Goal: Task Accomplishment & Management: Manage account settings

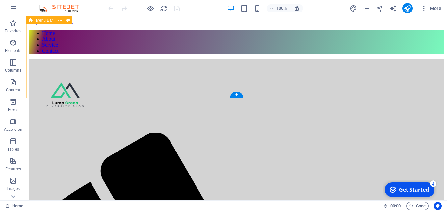
scroll to position [36, 0]
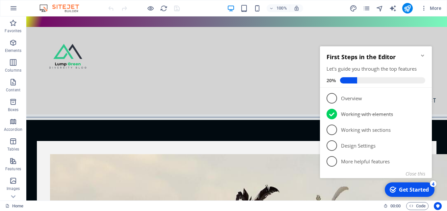
click at [424, 57] on icon "Minimize checklist" at bounding box center [422, 55] width 5 height 5
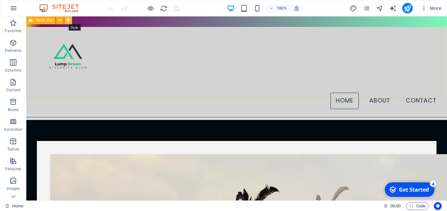
select select "rem"
select select "preset-menu-v2-border"
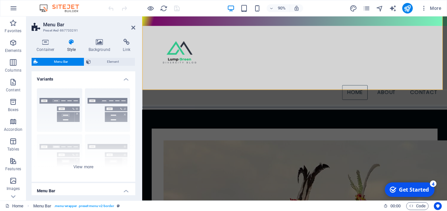
drag, startPoint x: 134, startPoint y: 103, endPoint x: 136, endPoint y: 126, distance: 23.2
click at [136, 126] on div "Container Style Background Link Size Height Default px rem % vh vw Min. height …" at bounding box center [83, 117] width 114 height 167
drag, startPoint x: 134, startPoint y: 117, endPoint x: 133, endPoint y: 142, distance: 25.7
click at [133, 142] on div "Border Centered Default Fixed Loki Trigger Wide XXL" at bounding box center [84, 132] width 104 height 99
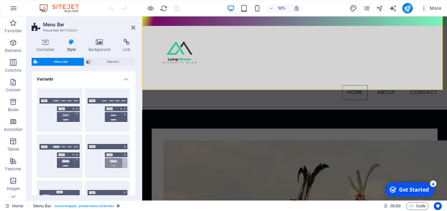
click at [131, 159] on div "Border Centered Default Fixed Loki Trigger Wide XXL" at bounding box center [84, 179] width 104 height 192
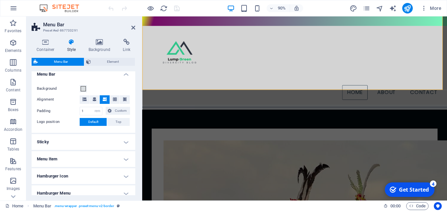
scroll to position [217, 0]
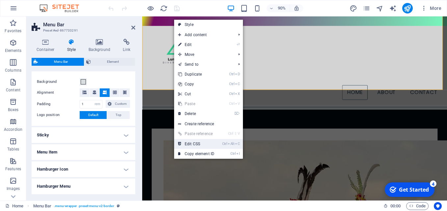
click at [194, 144] on link "Ctrl Alt C Edit CSS" at bounding box center [196, 144] width 44 height 10
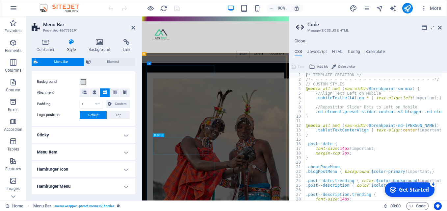
type textarea "@include menu-v2("
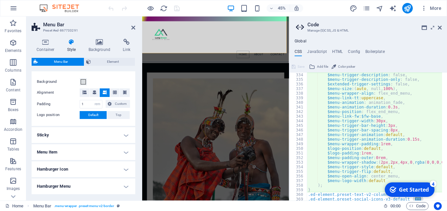
scroll to position [489, 0]
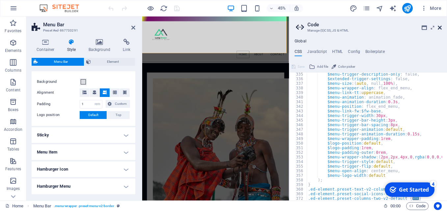
click at [441, 27] on icon at bounding box center [440, 27] width 4 height 5
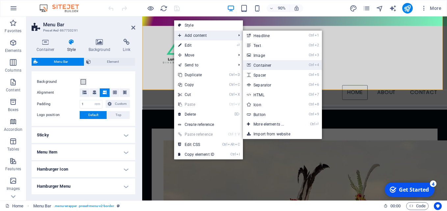
click at [270, 62] on link "Ctrl 4 Container" at bounding box center [270, 65] width 54 height 10
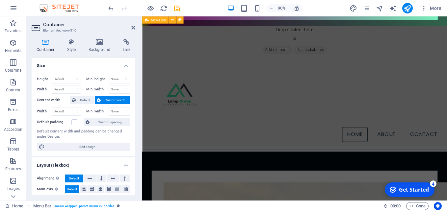
scroll to position [83, 0]
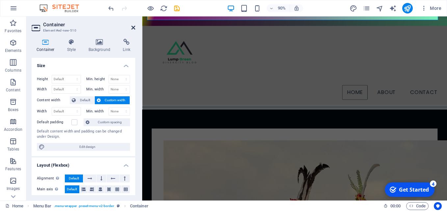
click at [132, 28] on icon at bounding box center [133, 27] width 4 height 5
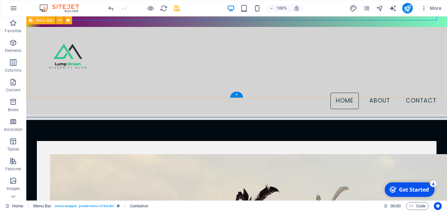
click at [109, 36] on div "Drop content here or Add elements Paste clipboard Menu Home About Contact" at bounding box center [236, 24] width 421 height 181
click at [55, 18] on button at bounding box center [58, 17] width 8 height 8
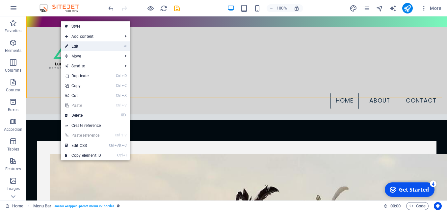
click at [106, 48] on li "⏎ Edit" at bounding box center [95, 46] width 69 height 10
click at [89, 45] on link "⏎ Edit" at bounding box center [83, 46] width 44 height 10
select select "rem"
select select "preset-menu-v2-border"
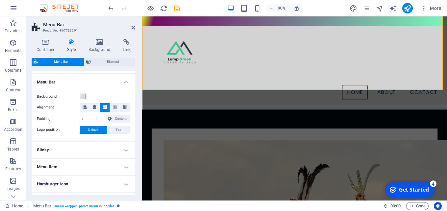
scroll to position [196, 0]
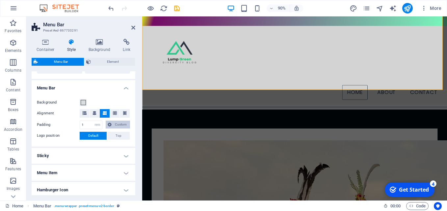
click at [116, 125] on span "Custom" at bounding box center [121, 125] width 14 height 8
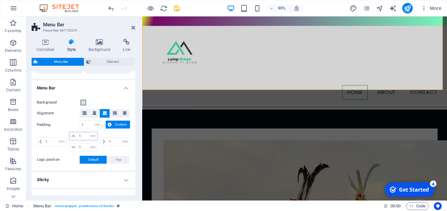
click at [74, 136] on icon at bounding box center [73, 136] width 4 height 4
click at [86, 135] on input "1" at bounding box center [87, 136] width 20 height 8
type input "2"
select select "DISABLED_OPTION_VALUE"
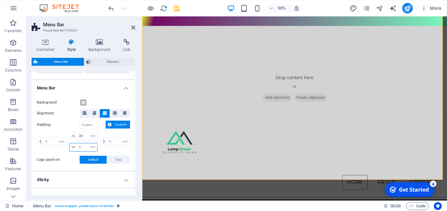
click at [83, 146] on input "1" at bounding box center [87, 147] width 20 height 8
click at [84, 136] on input "20" at bounding box center [87, 136] width 20 height 8
type input "2"
type input "0.05"
click at [83, 148] on input "1" at bounding box center [87, 147] width 20 height 8
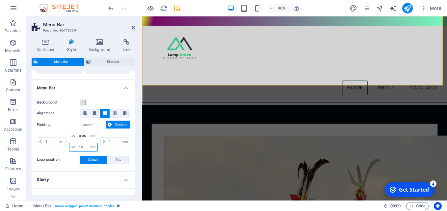
type input "1"
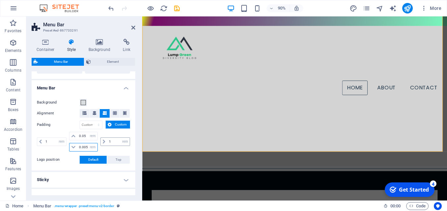
type input "0.005"
click at [113, 141] on input "1" at bounding box center [118, 142] width 22 height 8
click at [52, 142] on input "1" at bounding box center [55, 142] width 22 height 8
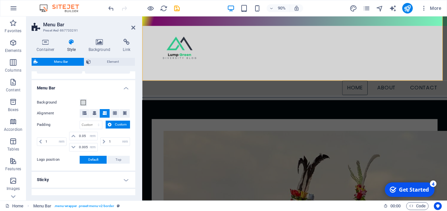
click at [116, 124] on span "Custom" at bounding box center [121, 125] width 14 height 8
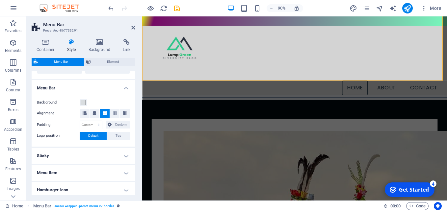
click at [95, 134] on span "Default" at bounding box center [93, 136] width 10 height 8
click at [98, 127] on select "px rem % vh vw Custom" at bounding box center [91, 125] width 22 height 8
click at [99, 122] on select "px rem % vh vw Custom" at bounding box center [91, 125] width 22 height 8
click at [120, 125] on span "Custom" at bounding box center [121, 125] width 14 height 8
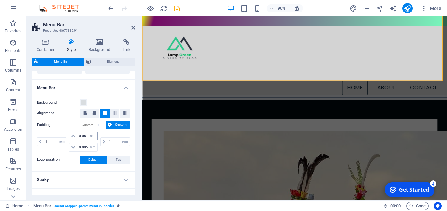
click at [72, 136] on icon at bounding box center [73, 136] width 4 height 4
drag, startPoint x: 72, startPoint y: 136, endPoint x: 86, endPoint y: 135, distance: 14.5
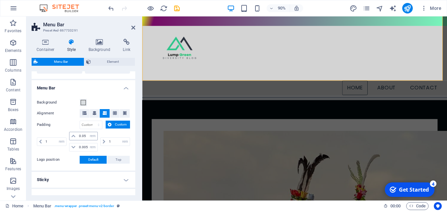
click at [86, 135] on div "0.05 px rem % vh vw" at bounding box center [83, 136] width 28 height 9
click at [80, 135] on input "0.05" at bounding box center [87, 136] width 20 height 8
type input "0"
click at [83, 146] on input "0.005" at bounding box center [87, 147] width 20 height 8
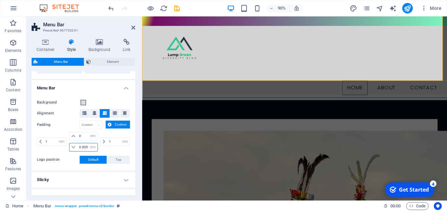
click at [83, 146] on input "0.005" at bounding box center [87, 147] width 20 height 8
type input "0"
click at [112, 141] on input "1" at bounding box center [118, 142] width 22 height 8
type input "0"
click at [54, 142] on input "1" at bounding box center [55, 142] width 22 height 8
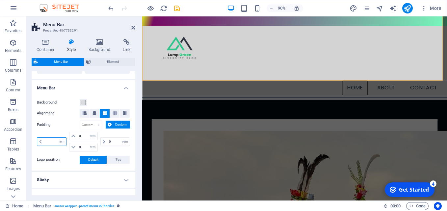
type input "0"
select select "rem"
type input "0"
click at [55, 180] on h4 "Sticky" at bounding box center [84, 180] width 104 height 16
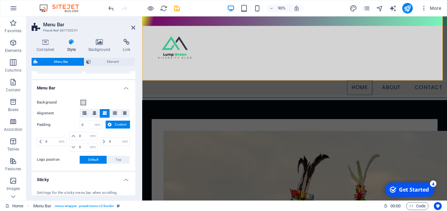
click at [62, 63] on span "Menu Bar" at bounding box center [61, 62] width 42 height 8
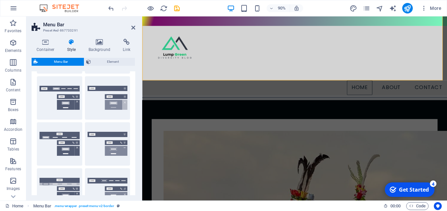
scroll to position [49, 0]
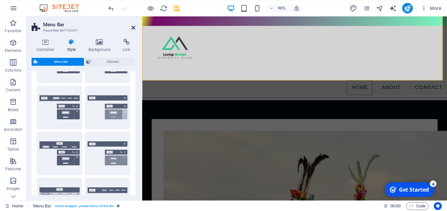
click at [132, 27] on icon at bounding box center [133, 27] width 4 height 5
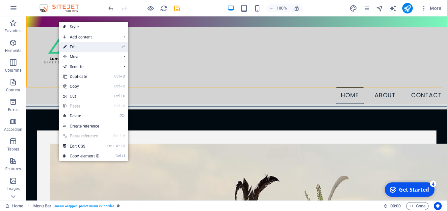
click at [86, 49] on link "⏎ Edit" at bounding box center [81, 47] width 44 height 10
select select "rem"
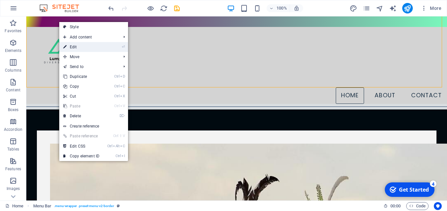
select select "rem"
select select "sticky_reverse"
select select "px"
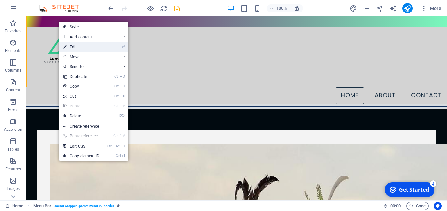
select select "px"
select select "preset-menu-v2-border"
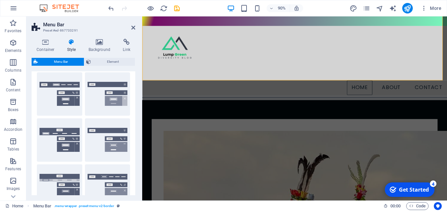
scroll to position [65, 0]
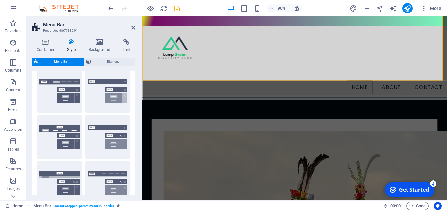
drag, startPoint x: 134, startPoint y: 87, endPoint x: 1, endPoint y: 95, distance: 133.2
click at [115, 61] on span "Element" at bounding box center [113, 62] width 40 height 8
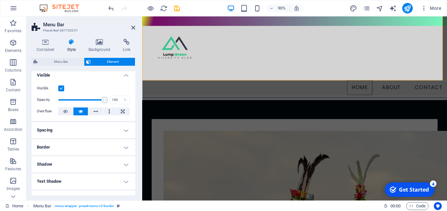
scroll to position [0, 0]
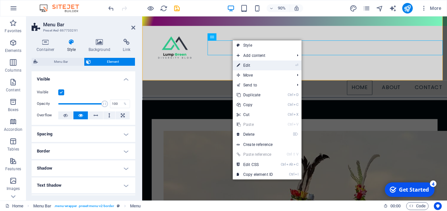
click at [252, 67] on link "⏎ Edit" at bounding box center [255, 66] width 44 height 10
select select
select select "8"
select select
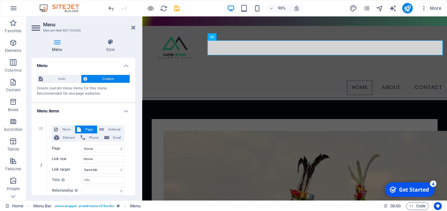
drag, startPoint x: 134, startPoint y: 91, endPoint x: 133, endPoint y: 121, distance: 30.0
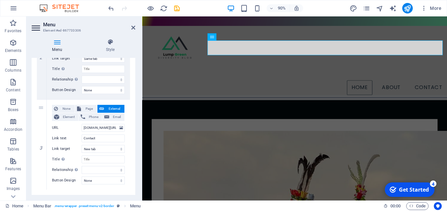
scroll to position [203, 0]
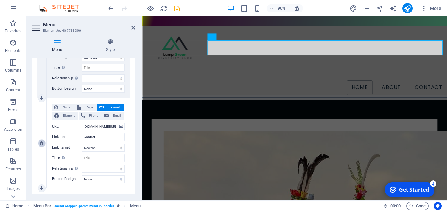
click at [43, 142] on icon at bounding box center [42, 143] width 4 height 5
select select
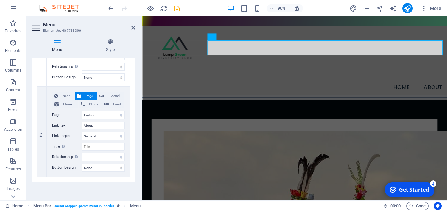
scroll to position [124, 0]
click at [41, 87] on icon at bounding box center [42, 87] width 4 height 5
select select
select select "8"
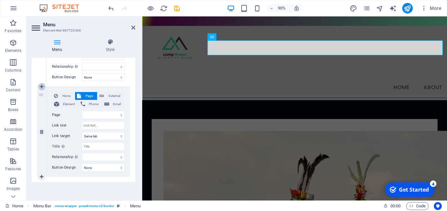
select select
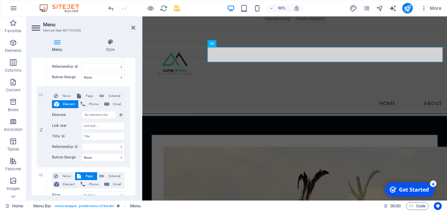
scroll to position [51, 0]
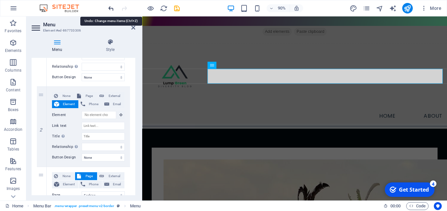
click at [0, 0] on icon "undo" at bounding box center [0, 0] width 0 height 0
select select
select select "8"
type input "About"
select select
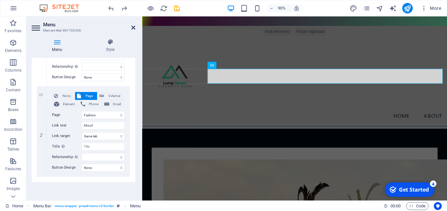
click at [133, 27] on icon at bounding box center [133, 27] width 4 height 5
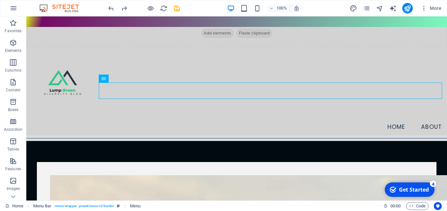
scroll to position [0, 0]
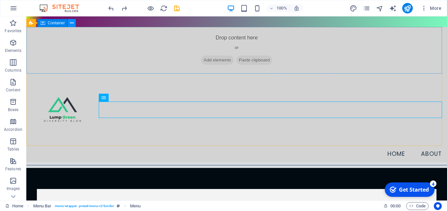
click at [70, 24] on icon at bounding box center [72, 23] width 4 height 7
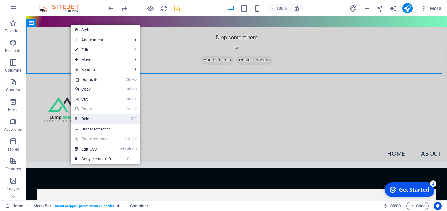
click at [94, 118] on link "⌦ Delete" at bounding box center [93, 119] width 44 height 10
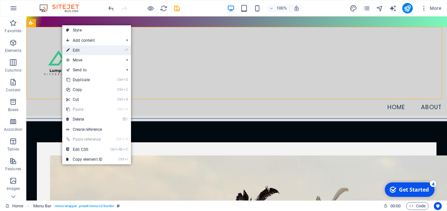
click at [93, 49] on link "⏎ Edit" at bounding box center [84, 50] width 44 height 10
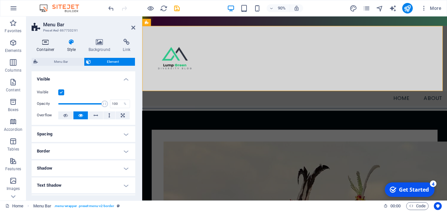
click at [48, 47] on h4 "Container" at bounding box center [47, 46] width 31 height 14
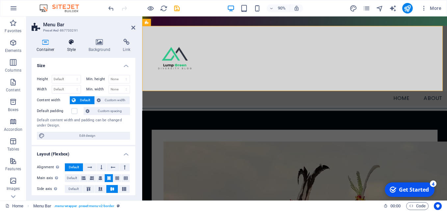
click at [73, 43] on icon at bounding box center [71, 42] width 19 height 7
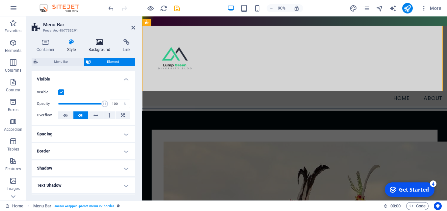
click at [99, 49] on h4 "Background" at bounding box center [101, 46] width 35 height 14
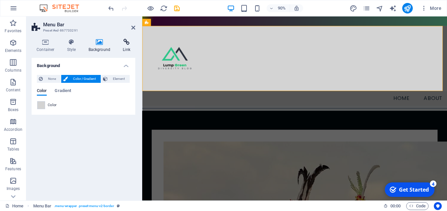
click at [130, 43] on icon at bounding box center [126, 42] width 17 height 7
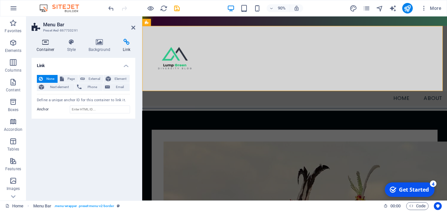
click at [45, 45] on h4 "Container" at bounding box center [47, 46] width 31 height 14
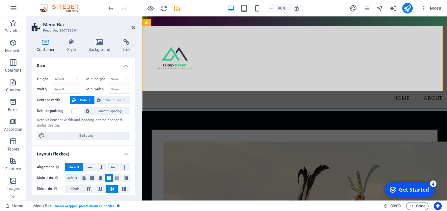
drag, startPoint x: 133, startPoint y: 79, endPoint x: 134, endPoint y: 120, distance: 41.5
click at [134, 120] on div "Height Default px rem % vh vw Min. height None px rem % vh vw Width Default px …" at bounding box center [84, 107] width 104 height 75
drag, startPoint x: 133, startPoint y: 114, endPoint x: 136, endPoint y: 143, distance: 29.8
click at [136, 143] on div "Container Style Background Link Size Height Default px rem % vh vw Min. height …" at bounding box center [83, 117] width 114 height 167
drag, startPoint x: 135, startPoint y: 127, endPoint x: 7, endPoint y: 86, distance: 134.1
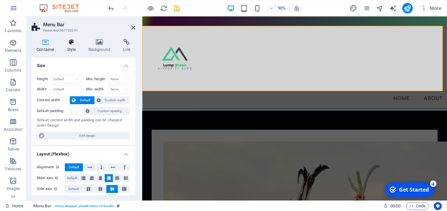
click at [72, 44] on icon at bounding box center [71, 42] width 19 height 7
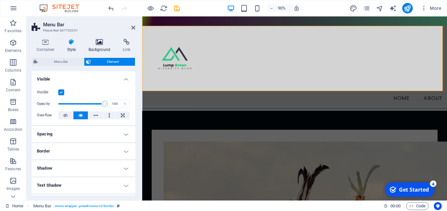
click at [103, 51] on h4 "Background" at bounding box center [101, 46] width 35 height 14
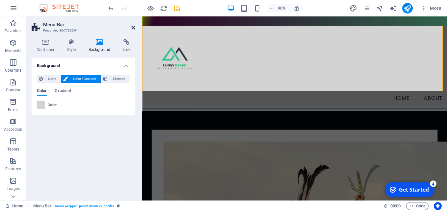
click at [132, 29] on icon at bounding box center [133, 27] width 4 height 5
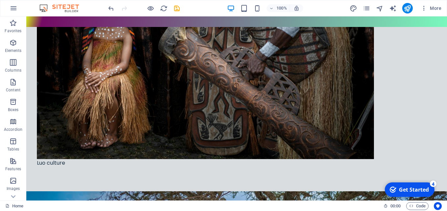
scroll to position [1883, 0]
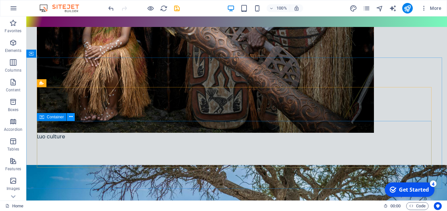
click at [71, 119] on icon at bounding box center [71, 117] width 4 height 7
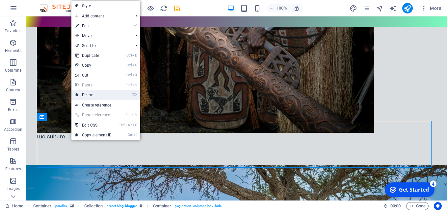
click at [90, 93] on link "⌦ Delete" at bounding box center [93, 95] width 44 height 10
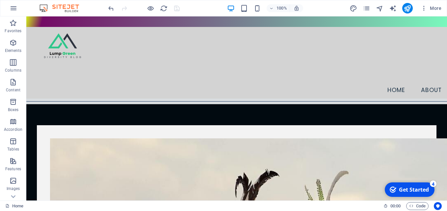
scroll to position [0, 0]
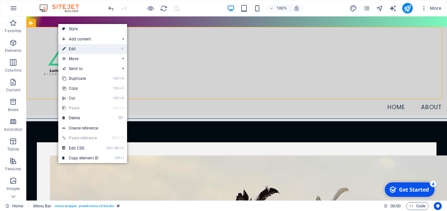
click at [75, 47] on link "⏎ Edit" at bounding box center [80, 49] width 44 height 10
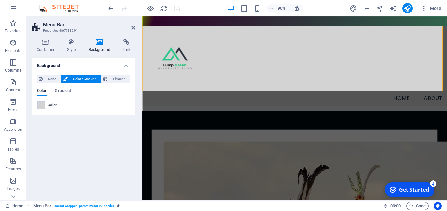
click at [127, 66] on h4 "Background" at bounding box center [84, 64] width 104 height 12
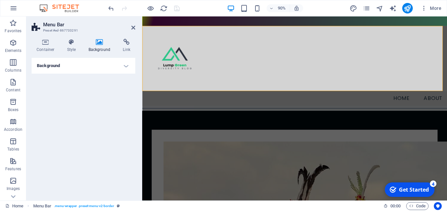
click at [127, 66] on h4 "Background" at bounding box center [84, 66] width 104 height 16
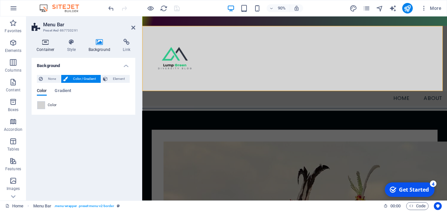
click at [46, 44] on icon at bounding box center [46, 42] width 28 height 7
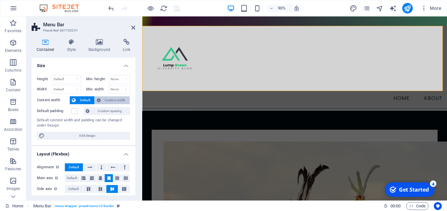
click at [112, 98] on span "Custom width" at bounding box center [115, 100] width 25 height 8
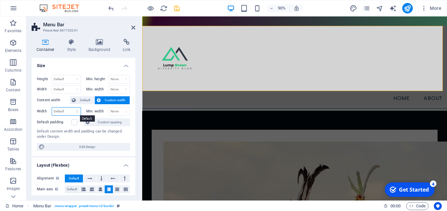
click at [67, 111] on select "Default px rem % em vh vw" at bounding box center [66, 112] width 29 height 8
select select "px"
click at [70, 108] on select "Default px rem % em vh vw" at bounding box center [66, 112] width 29 height 8
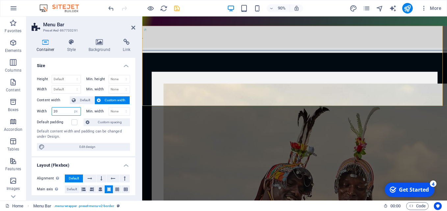
type input "2"
click at [118, 112] on select "None px rem % vh vw" at bounding box center [119, 112] width 21 height 8
select select "rem"
click at [119, 108] on select "None px rem % vh vw" at bounding box center [119, 112] width 21 height 8
type input "0"
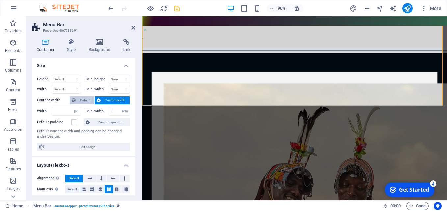
click at [88, 99] on span "Default" at bounding box center [85, 100] width 15 height 8
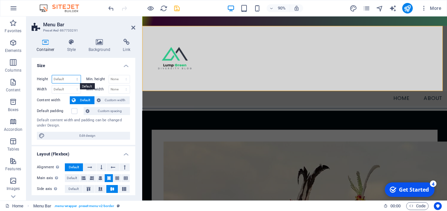
click at [63, 79] on select "Default px rem % vh vw" at bounding box center [66, 79] width 29 height 8
select select "px"
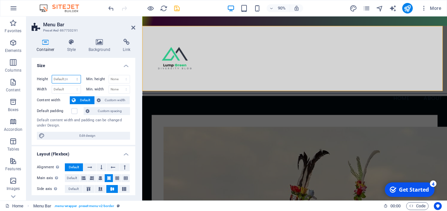
click at [70, 75] on select "Default px rem % vh vw" at bounding box center [66, 79] width 29 height 8
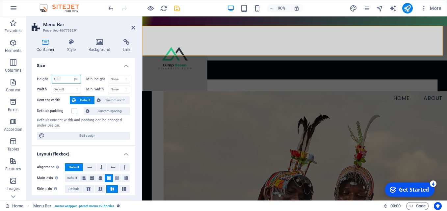
type input "100"
click at [76, 79] on select "Default px rem % vh vw" at bounding box center [75, 79] width 9 height 8
select select "default"
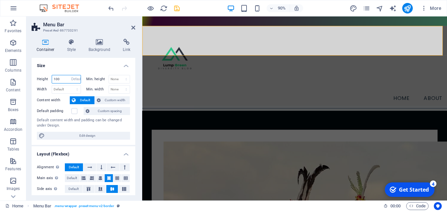
click at [71, 75] on select "Default px rem % vh vw" at bounding box center [75, 79] width 9 height 8
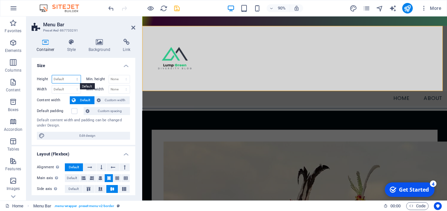
click at [68, 78] on select "Default px rem % vh vw" at bounding box center [66, 79] width 29 height 8
select select "px"
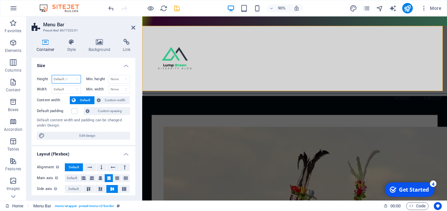
click at [70, 75] on select "Default px rem % vh vw" at bounding box center [66, 79] width 29 height 8
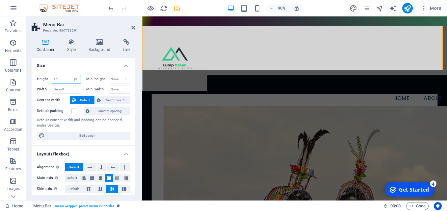
click at [62, 81] on input "150" at bounding box center [66, 79] width 29 height 8
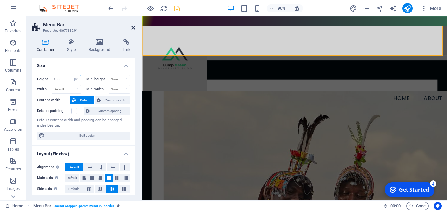
type input "100"
click at [132, 27] on icon at bounding box center [133, 27] width 4 height 5
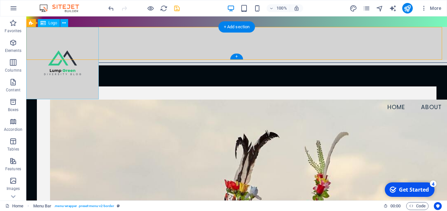
click at [78, 75] on div at bounding box center [236, 63] width 421 height 72
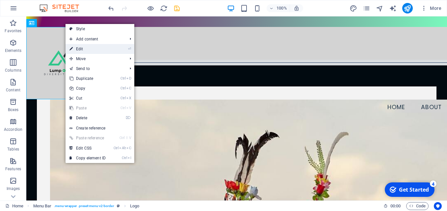
click at [82, 47] on link "⏎ Edit" at bounding box center [87, 49] width 44 height 10
select select "px"
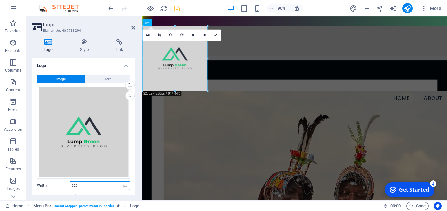
click at [85, 184] on input "220" at bounding box center [100, 186] width 60 height 8
type input "2"
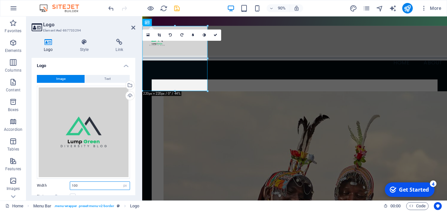
type input "100"
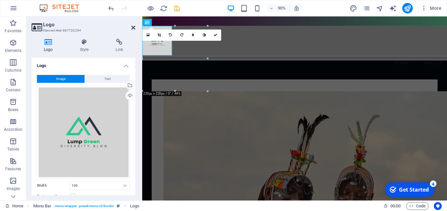
click at [133, 28] on icon at bounding box center [133, 27] width 4 height 5
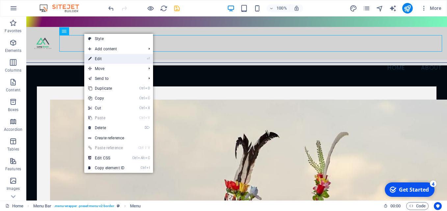
click at [100, 58] on link "⏎ Edit" at bounding box center [106, 59] width 44 height 10
select select
select select "8"
select select
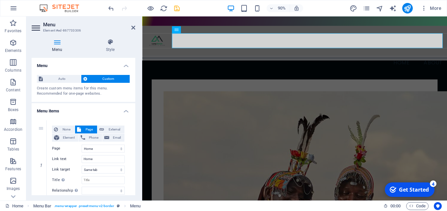
scroll to position [2, 0]
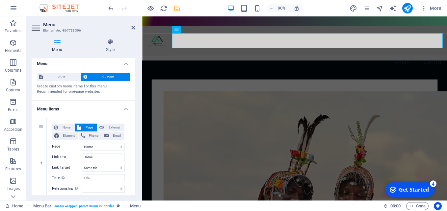
click at [53, 107] on h4 "Menu items" at bounding box center [84, 107] width 104 height 12
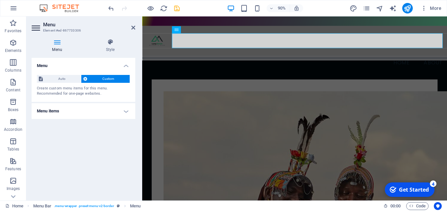
click at [53, 107] on h4 "Menu items" at bounding box center [84, 111] width 104 height 16
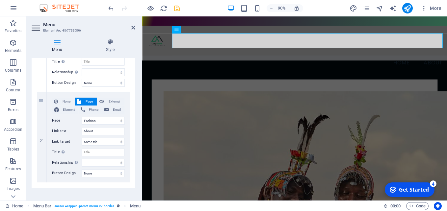
scroll to position [124, 0]
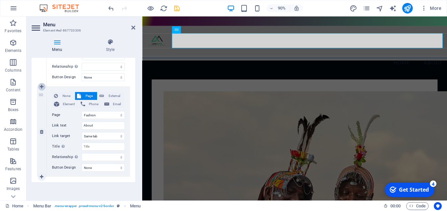
click at [40, 86] on icon at bounding box center [42, 87] width 4 height 5
select select
select select "8"
select select
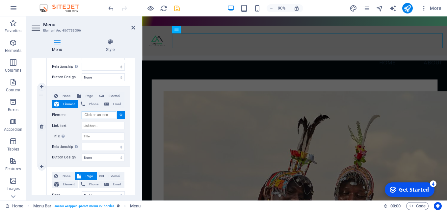
click at [94, 114] on input "Element" at bounding box center [99, 115] width 35 height 8
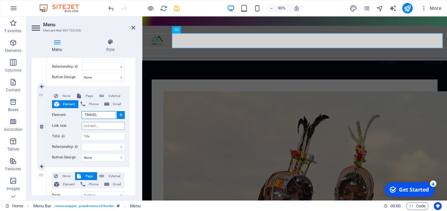
type input "TRAVEL"
click at [99, 126] on input "Link text" at bounding box center [103, 126] width 43 height 8
click at [91, 138] on input "Title Additional link description, should not be the same as the link text. The…" at bounding box center [103, 137] width 43 height 8
type input "TR"
select select
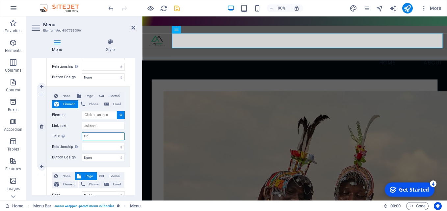
select select
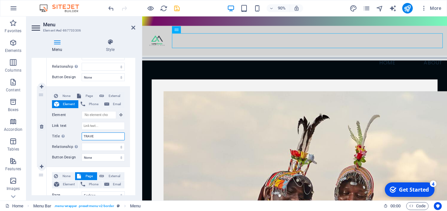
type input "TRAVEL"
select select
type input "TRAVEL"
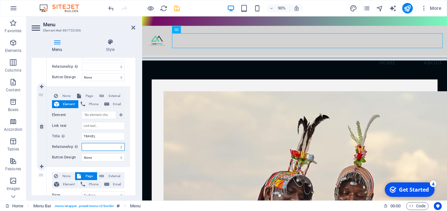
click at [87, 148] on select "alternate author bookmark external help license next nofollow noreferrer noopen…" at bounding box center [103, 147] width 43 height 8
drag, startPoint x: 131, startPoint y: 122, endPoint x: 134, endPoint y: 111, distance: 11.8
click at [134, 111] on div "Menu Auto Custom Create custom menu items for this menu. Recommended for one-pa…" at bounding box center [84, 127] width 104 height 138
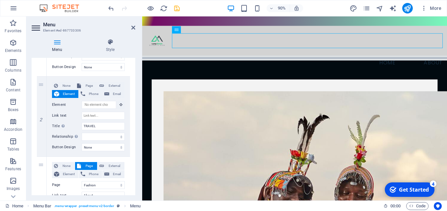
scroll to position [135, 0]
click at [90, 87] on span "Page" at bounding box center [89, 85] width 12 height 8
select select
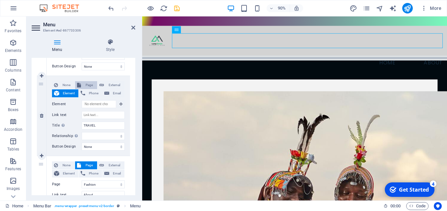
select select
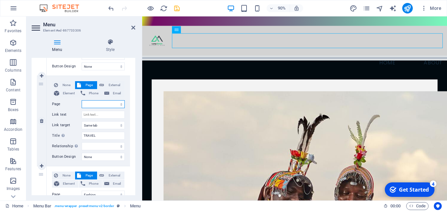
click at [89, 102] on select "Home The [DEMOGRAPHIC_DATA] People Diversity About the Author Contact Legal Not…" at bounding box center [103, 104] width 43 height 8
select select "1"
click at [82, 100] on select "Home The [DEMOGRAPHIC_DATA] People Diversity About the Author Contact Legal Not…" at bounding box center [103, 104] width 43 height 8
select select
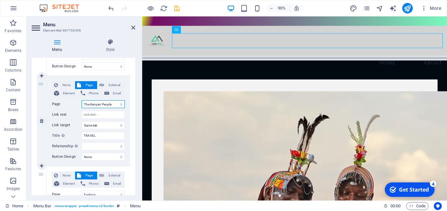
select select
click at [100, 105] on select "Home The [DEMOGRAPHIC_DATA] People Diversity About the Author Contact Legal Not…" at bounding box center [103, 104] width 43 height 8
select select "8"
click at [82, 100] on select "Home The [DEMOGRAPHIC_DATA] People Diversity About the Author Contact Legal Not…" at bounding box center [103, 104] width 43 height 8
select select
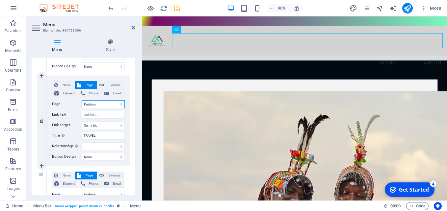
select select
click at [95, 115] on input "Link text" at bounding box center [103, 115] width 43 height 8
type input "F"
select select
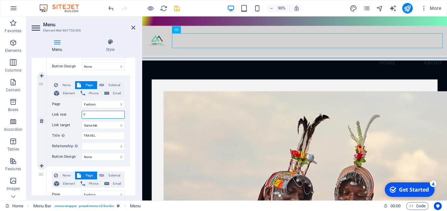
select select
type input "FASH"
select select
type input "FASHI"
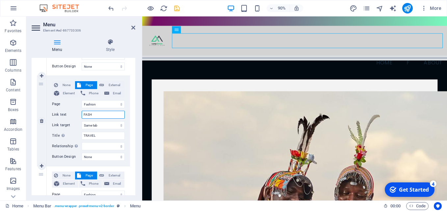
select select
type input "FASHIO"
select select
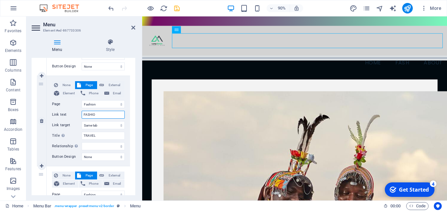
select select
type input "FASHION"
select select
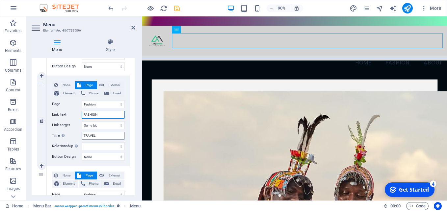
type input "FASHION"
click at [97, 135] on input "TRAVEL" at bounding box center [103, 136] width 43 height 8
type input "T"
select select
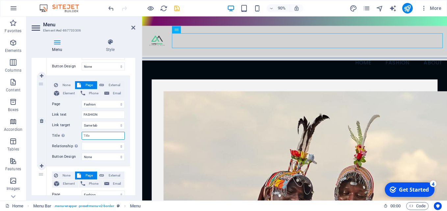
select select
click at [41, 166] on icon at bounding box center [42, 166] width 4 height 5
select select
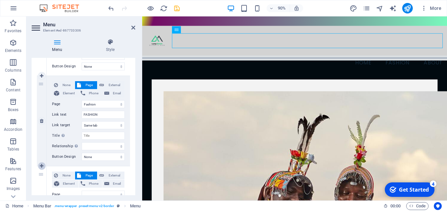
select select "8"
select select
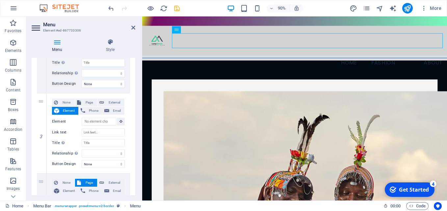
scroll to position [210, 0]
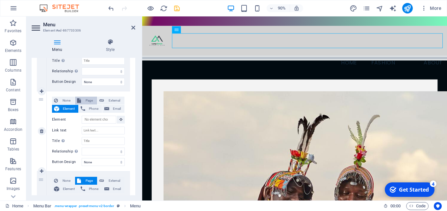
click at [87, 98] on span "Page" at bounding box center [89, 101] width 12 height 8
select select
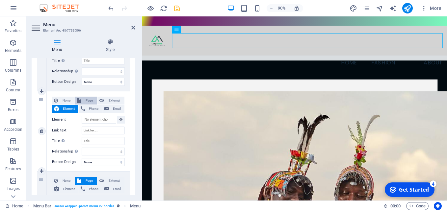
select select
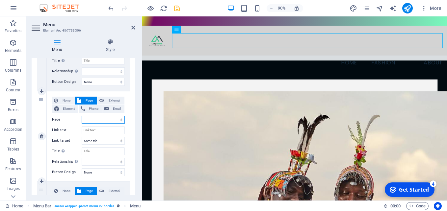
click at [92, 119] on select "Home The [DEMOGRAPHIC_DATA] People Diversity About the Author Contact Legal Not…" at bounding box center [103, 120] width 43 height 8
select select "1"
click at [82, 116] on select "Home The [DEMOGRAPHIC_DATA] People Diversity About the Author Contact Legal Not…" at bounding box center [103, 120] width 43 height 8
select select
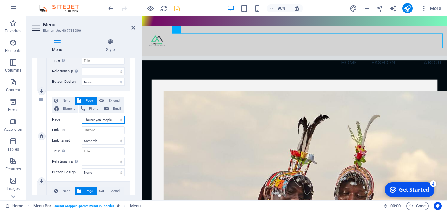
select select
click at [95, 130] on input "Link text" at bounding box center [103, 130] width 43 height 8
type input "CU"
select select
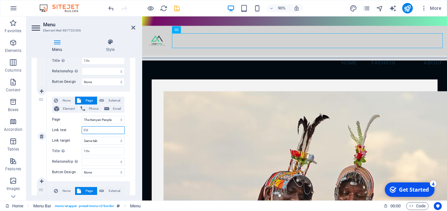
select select
type input "CUL"
select select
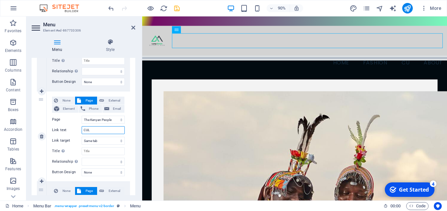
select select
type input "CULT"
select select
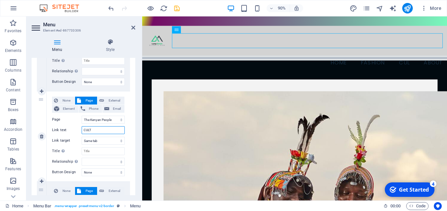
select select
type input "CULTURE"
select select
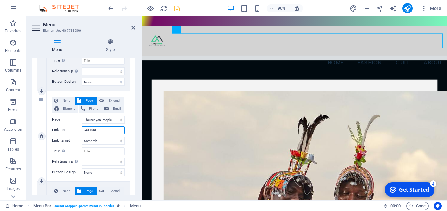
select select
type input "CULTURE"
click at [41, 181] on icon at bounding box center [42, 181] width 4 height 5
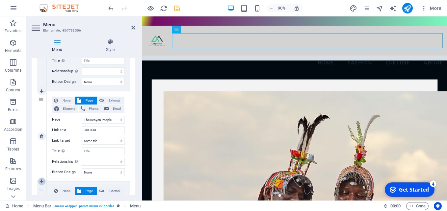
select select
select select "8"
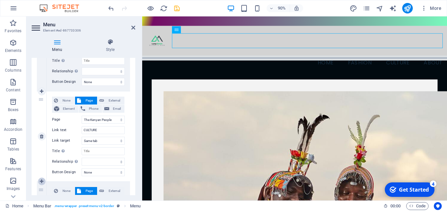
select select
drag, startPoint x: 133, startPoint y: 130, endPoint x: 133, endPoint y: 142, distance: 12.5
click at [133, 142] on div "1 None Page External Element Phone Email Page Home The [DEMOGRAPHIC_DATA] Peopl…" at bounding box center [84, 131] width 104 height 452
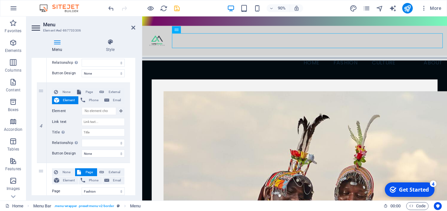
scroll to position [310, 0]
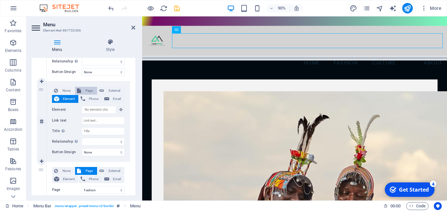
click at [92, 91] on span "Page" at bounding box center [89, 91] width 12 height 8
select select
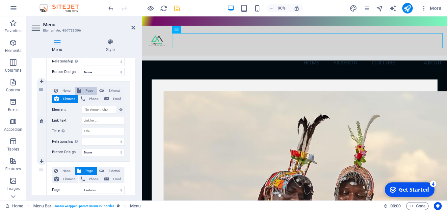
select select
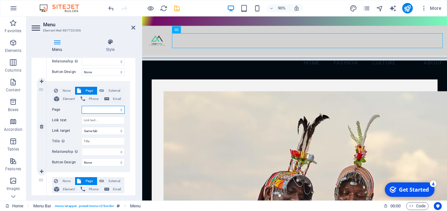
click at [92, 110] on select "Home The [DEMOGRAPHIC_DATA] People Diversity About the Author Contact Legal Not…" at bounding box center [103, 110] width 43 height 8
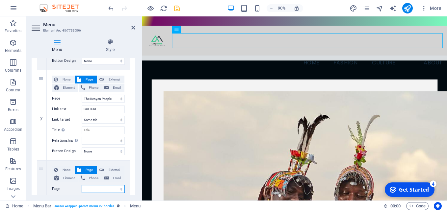
scroll to position [233, 0]
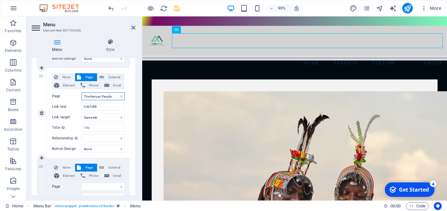
click at [95, 95] on select "Home The [DEMOGRAPHIC_DATA] People Diversity About the Author Contact Legal Not…" at bounding box center [103, 96] width 43 height 8
select select "6"
click at [82, 92] on select "Home The [DEMOGRAPHIC_DATA] People Diversity About the Author Contact Legal Not…" at bounding box center [103, 96] width 43 height 8
select select
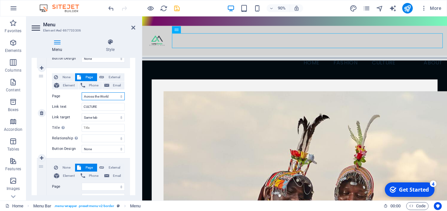
select select
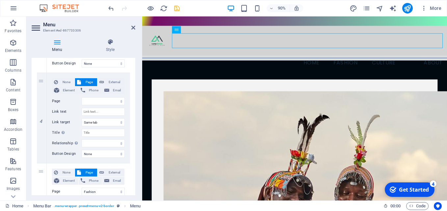
scroll to position [320, 0]
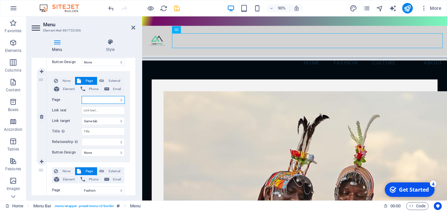
click at [93, 99] on select "Home The [DEMOGRAPHIC_DATA] People Diversity About the Author Contact Legal Not…" at bounding box center [103, 100] width 43 height 8
select select "1"
click at [82, 96] on select "Home The [DEMOGRAPHIC_DATA] People Diversity About the Author Contact Legal Not…" at bounding box center [103, 100] width 43 height 8
select select
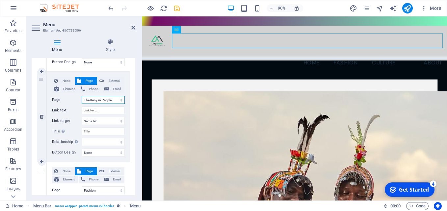
select select
click at [93, 108] on input "Link text" at bounding box center [103, 111] width 43 height 8
type input "KIT"
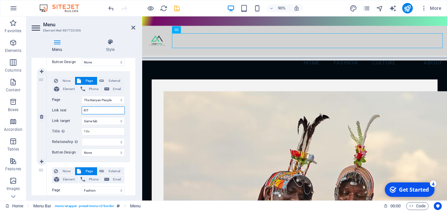
select select
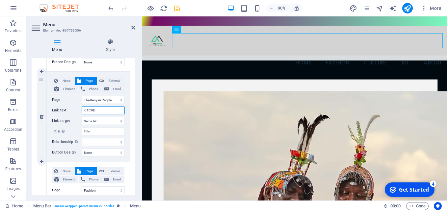
type input "KITCHEN"
select select
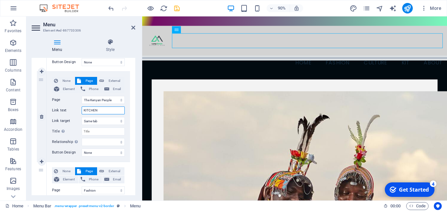
select select
type input "KITCHEN"
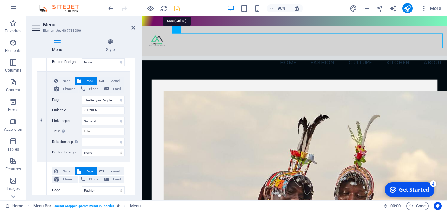
click at [176, 8] on icon "save" at bounding box center [177, 9] width 8 height 8
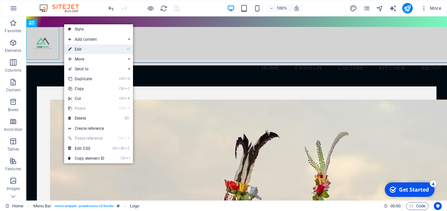
click at [116, 50] on li "⏎ Edit" at bounding box center [98, 49] width 69 height 10
click at [111, 49] on li "⏎ Edit" at bounding box center [98, 49] width 69 height 10
click at [106, 49] on link "⏎ Edit" at bounding box center [86, 49] width 44 height 10
select select "px"
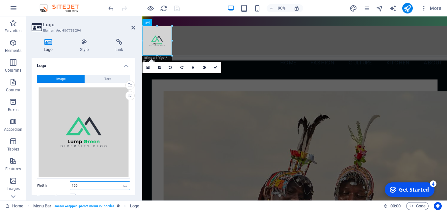
click at [85, 186] on input "100" at bounding box center [100, 186] width 60 height 8
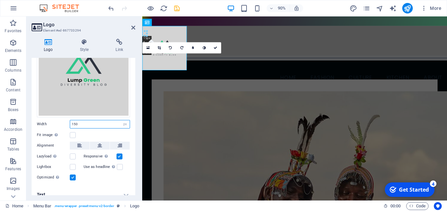
scroll to position [67, 0]
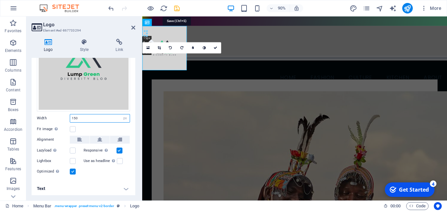
type input "150"
click at [177, 10] on icon "save" at bounding box center [177, 9] width 8 height 8
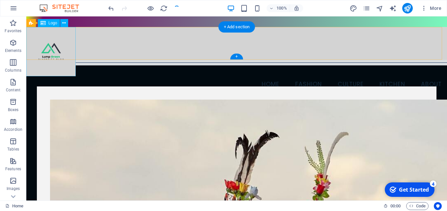
click at [49, 54] on div at bounding box center [236, 51] width 421 height 49
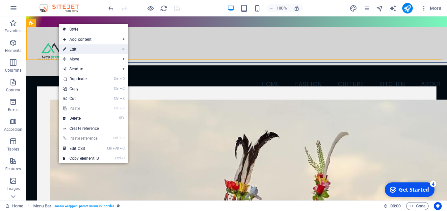
click at [83, 47] on link "⏎ Edit" at bounding box center [81, 49] width 44 height 10
select select "px"
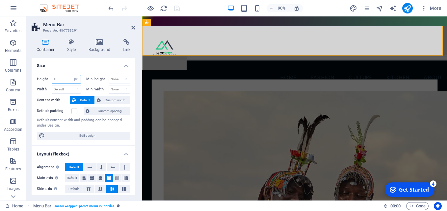
click at [65, 80] on input "100" at bounding box center [66, 79] width 29 height 8
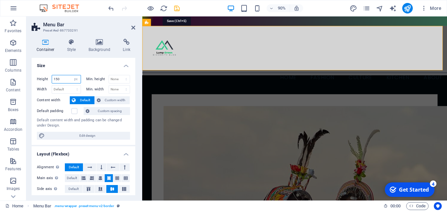
type input "150"
click at [176, 10] on icon "save" at bounding box center [177, 9] width 8 height 8
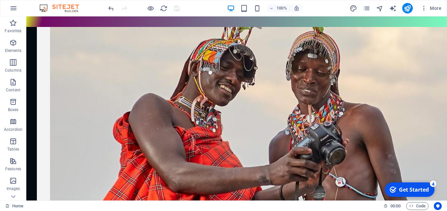
scroll to position [182, 0]
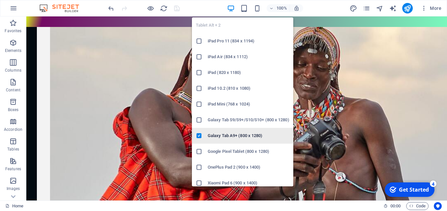
click at [241, 139] on h6 "Galaxy Tab A9+ (800 x 1280)" at bounding box center [249, 136] width 82 height 8
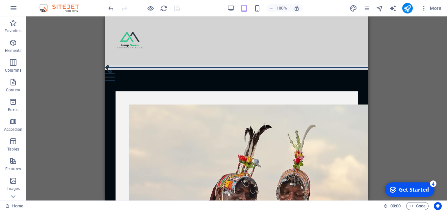
scroll to position [0, 0]
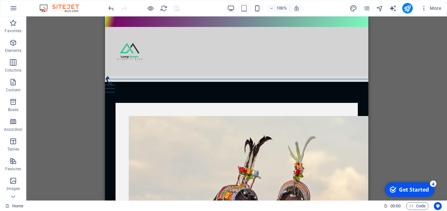
drag, startPoint x: 366, startPoint y: 36, endPoint x: 475, endPoint y: 33, distance: 108.6
click at [341, 45] on icon at bounding box center [340, 43] width 4 height 7
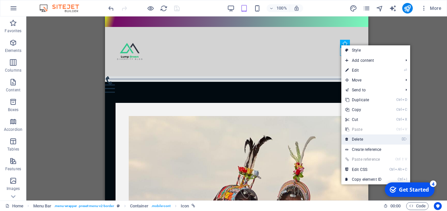
click at [357, 138] on link "⌦ Delete" at bounding box center [363, 140] width 44 height 10
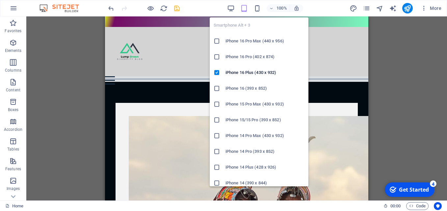
click at [259, 91] on h6 "iPhone 16 (393 x 852)" at bounding box center [264, 89] width 79 height 8
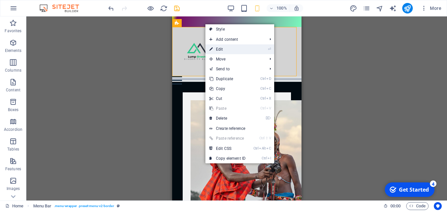
click at [225, 49] on link "⏎ Edit" at bounding box center [227, 49] width 44 height 10
select select "px"
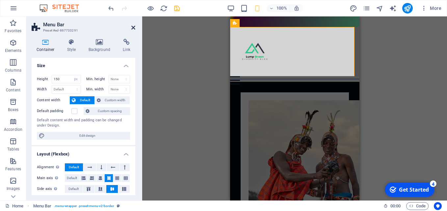
click at [133, 27] on icon at bounding box center [133, 27] width 4 height 5
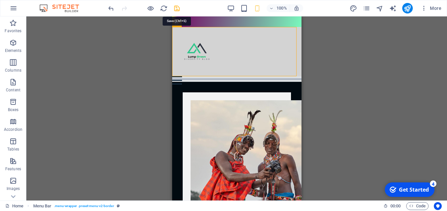
click at [178, 8] on icon "save" at bounding box center [177, 9] width 8 height 8
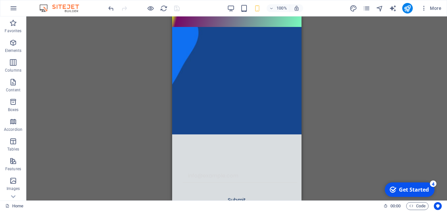
scroll to position [2799, 0]
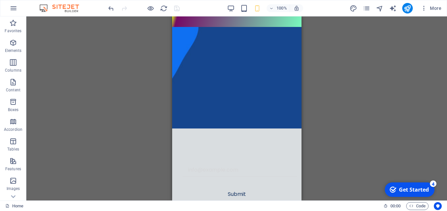
drag, startPoint x: 299, startPoint y: 27, endPoint x: 476, endPoint y: 196, distance: 244.4
click at [216, 81] on icon at bounding box center [217, 79] width 4 height 7
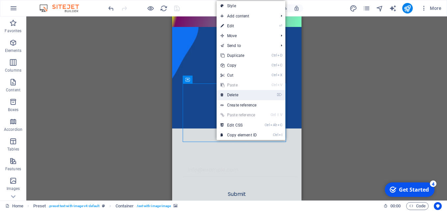
click at [246, 95] on link "⌦ Delete" at bounding box center [239, 95] width 44 height 10
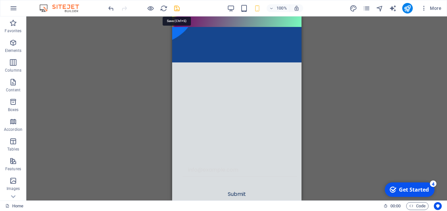
click at [177, 7] on icon "save" at bounding box center [177, 9] width 8 height 8
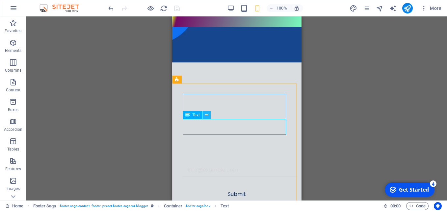
click at [206, 115] on icon at bounding box center [207, 115] width 4 height 7
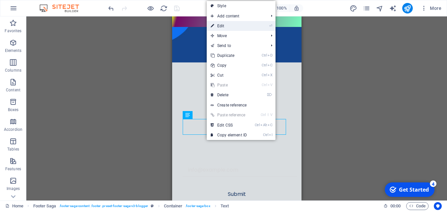
click at [228, 23] on link "⏎ Edit" at bounding box center [229, 26] width 44 height 10
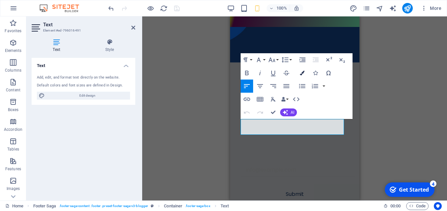
click at [301, 73] on icon "button" at bounding box center [302, 73] width 5 height 5
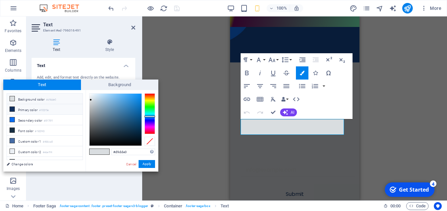
click at [47, 108] on small "#102f5e" at bounding box center [44, 110] width 10 height 5
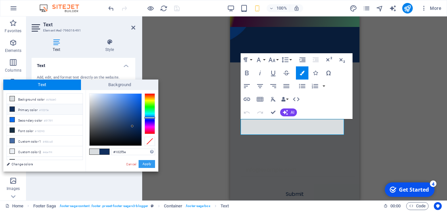
click at [146, 163] on button "Apply" at bounding box center [147, 164] width 16 height 8
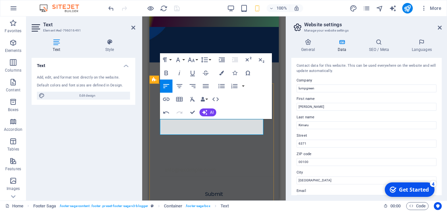
drag, startPoint x: 424, startPoint y: 84, endPoint x: 429, endPoint y: 105, distance: 22.0
click at [429, 105] on div "Contact data for this website. This can be used everywhere on the website and w…" at bounding box center [366, 127] width 150 height 138
drag, startPoint x: 442, startPoint y: 106, endPoint x: 448, endPoint y: 138, distance: 32.5
click at [447, 138] on html "lumpgreen Home Favorites Elements Columns Content Boxes Accordion Tables Featur…" at bounding box center [223, 105] width 447 height 211
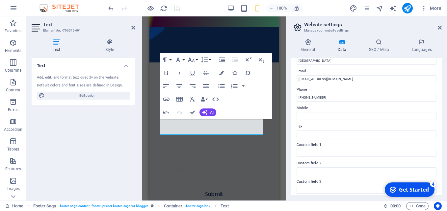
scroll to position [120, 0]
click at [220, 72] on icon "button" at bounding box center [221, 73] width 5 height 5
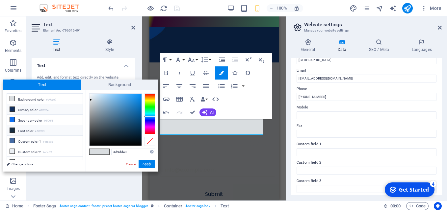
click at [34, 129] on li "Font color #182f43" at bounding box center [45, 130] width 76 height 11
type input "#182f43"
click at [145, 163] on button "Apply" at bounding box center [147, 164] width 16 height 8
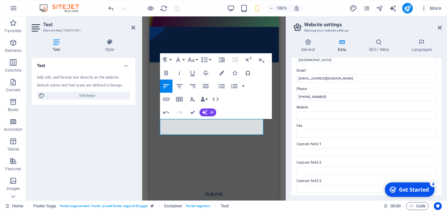
click at [145, 163] on div "H2 Preset Container Menu Bar Menu Logo Image Separator Container Placeholder Me…" at bounding box center [213, 108] width 143 height 184
click at [221, 73] on icon "button" at bounding box center [221, 73] width 5 height 5
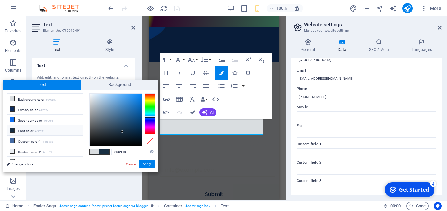
click at [130, 165] on link "Cancel" at bounding box center [131, 164] width 12 height 5
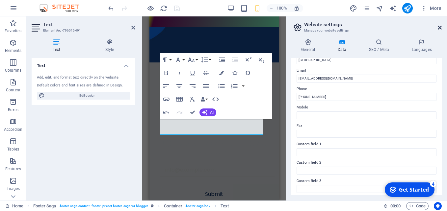
click at [441, 28] on icon at bounding box center [440, 27] width 4 height 5
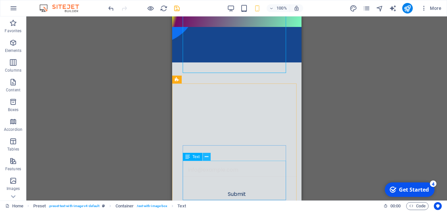
click at [207, 159] on icon at bounding box center [207, 157] width 4 height 7
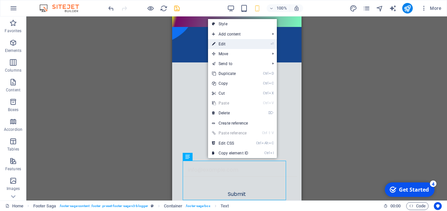
click at [230, 44] on link "⏎ Edit" at bounding box center [230, 44] width 44 height 10
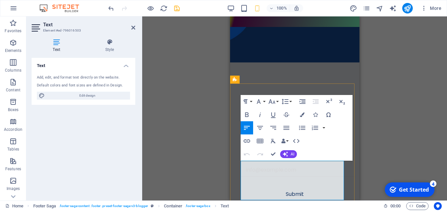
drag, startPoint x: 299, startPoint y: 194, endPoint x: 417, endPoint y: 86, distance: 160.5
click at [303, 115] on icon "button" at bounding box center [302, 115] width 5 height 5
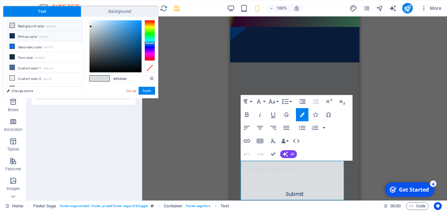
click at [43, 35] on small "#102f5e" at bounding box center [44, 37] width 10 height 5
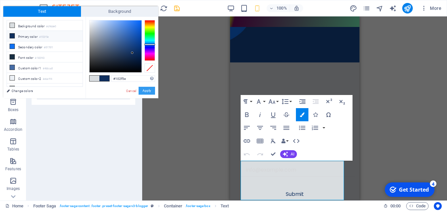
click at [143, 91] on button "Apply" at bounding box center [147, 91] width 16 height 8
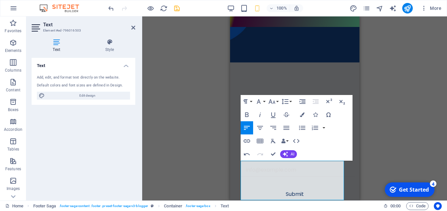
drag, startPoint x: 284, startPoint y: 196, endPoint x: 202, endPoint y: 120, distance: 111.8
drag, startPoint x: 300, startPoint y: 116, endPoint x: 266, endPoint y: 123, distance: 34.7
click at [266, 123] on div "Align Left Align Center Align Right Align Justify" at bounding box center [267, 127] width 52 height 13
click at [301, 116] on icon "button" at bounding box center [302, 115] width 5 height 5
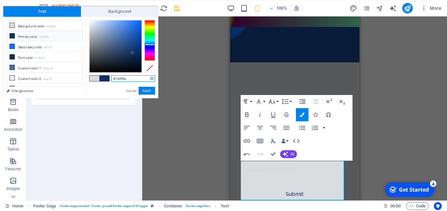
type input "#08101e"
click at [128, 66] on div at bounding box center [116, 46] width 52 height 52
click at [175, 9] on icon "save" at bounding box center [177, 9] width 8 height 8
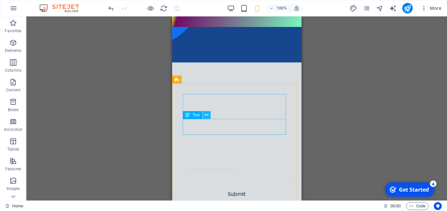
click at [208, 116] on icon at bounding box center [207, 115] width 4 height 7
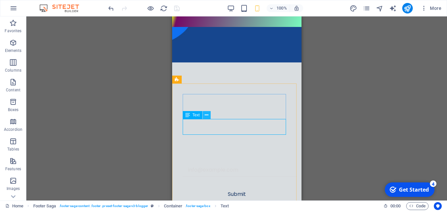
click at [208, 115] on icon at bounding box center [207, 115] width 4 height 7
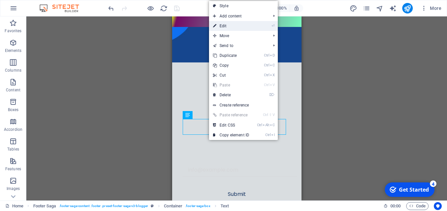
click at [228, 29] on link "⏎ Edit" at bounding box center [231, 26] width 44 height 10
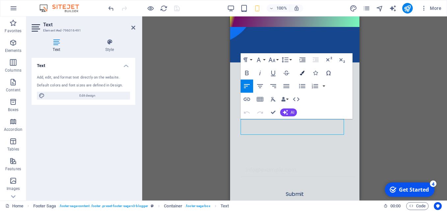
click at [303, 72] on icon "button" at bounding box center [302, 73] width 5 height 5
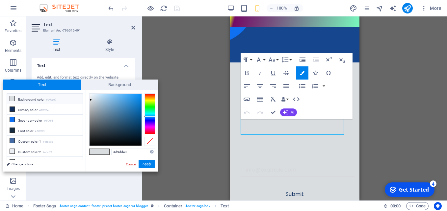
click at [131, 166] on link "Cancel" at bounding box center [131, 164] width 12 height 5
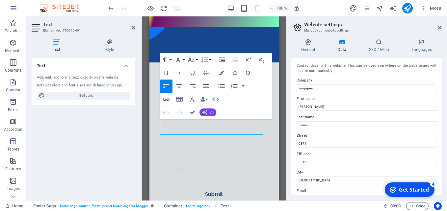
click at [207, 112] on icon "button" at bounding box center [204, 112] width 5 height 5
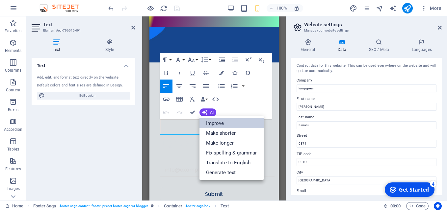
click at [205, 123] on link "Improve" at bounding box center [231, 123] width 64 height 10
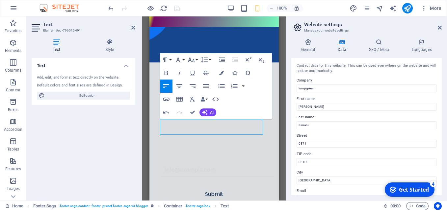
drag, startPoint x: 207, startPoint y: 129, endPoint x: 289, endPoint y: 132, distance: 81.7
click at [221, 75] on icon "button" at bounding box center [221, 73] width 5 height 5
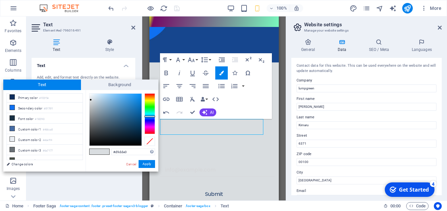
scroll to position [0, 0]
type input "#06131c"
click at [130, 140] on div at bounding box center [116, 120] width 52 height 52
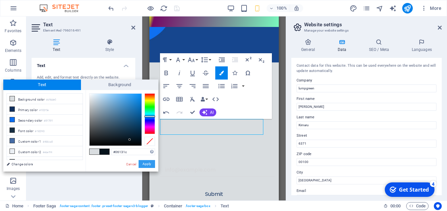
click at [143, 163] on button "Apply" at bounding box center [147, 164] width 16 height 8
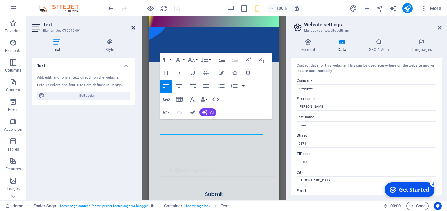
click at [133, 28] on icon at bounding box center [133, 27] width 4 height 5
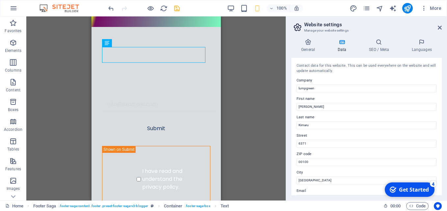
scroll to position [2889, 0]
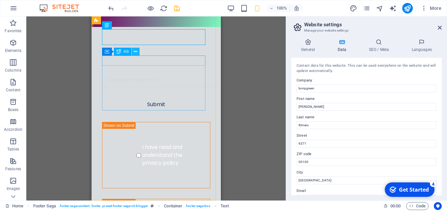
click at [136, 52] on icon at bounding box center [136, 51] width 4 height 7
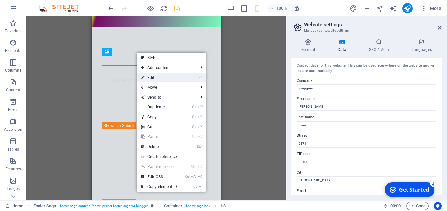
click at [150, 79] on link "⏎ Edit" at bounding box center [159, 78] width 44 height 10
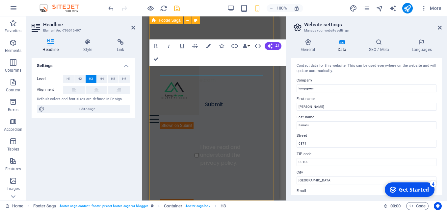
scroll to position [2879, 0]
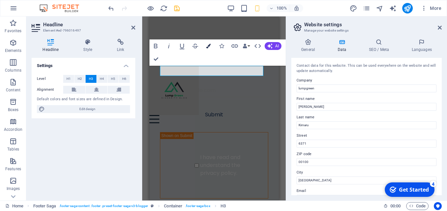
click at [211, 47] on button "Colors" at bounding box center [208, 45] width 13 height 13
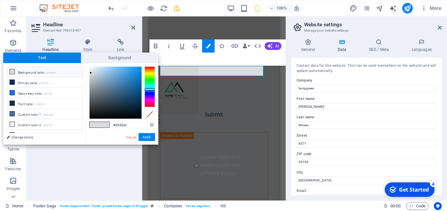
type input "#01070c"
click at [136, 116] on div at bounding box center [116, 93] width 52 height 52
click at [147, 139] on button "Apply" at bounding box center [147, 137] width 16 height 8
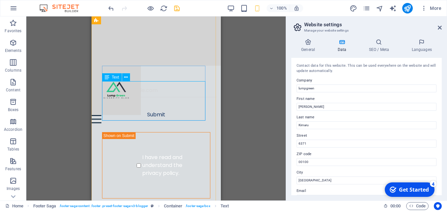
click at [126, 80] on icon at bounding box center [126, 77] width 4 height 7
drag, startPoint x: 140, startPoint y: 116, endPoint x: 111, endPoint y: 93, distance: 36.5
click at [125, 79] on icon at bounding box center [126, 77] width 4 height 7
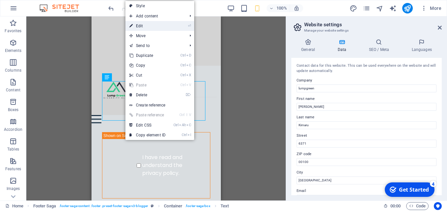
click at [146, 25] on link "⏎ Edit" at bounding box center [147, 26] width 44 height 10
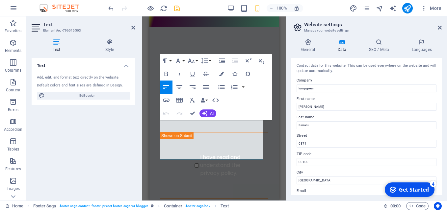
scroll to position [2840, 0]
drag, startPoint x: 194, startPoint y: 156, endPoint x: 134, endPoint y: 95, distance: 85.2
click at [223, 73] on icon "button" at bounding box center [221, 74] width 5 height 5
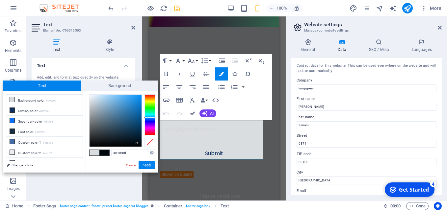
click at [137, 143] on div at bounding box center [116, 121] width 52 height 52
click at [139, 145] on div at bounding box center [116, 121] width 52 height 52
click at [149, 166] on button "Apply" at bounding box center [147, 165] width 16 height 8
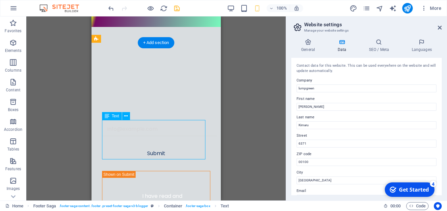
drag, startPoint x: 135, startPoint y: 156, endPoint x: 112, endPoint y: 138, distance: 30.0
click at [125, 116] on icon at bounding box center [126, 116] width 4 height 7
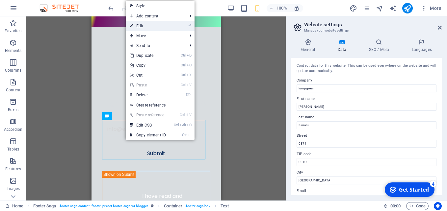
click at [143, 25] on link "⏎ Edit" at bounding box center [148, 26] width 44 height 10
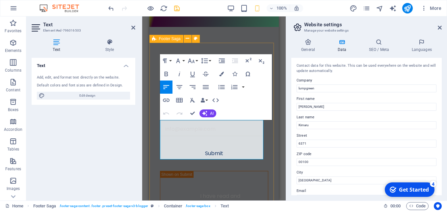
drag, startPoint x: 193, startPoint y: 155, endPoint x: 156, endPoint y: 130, distance: 44.5
click at [221, 73] on icon "button" at bounding box center [221, 74] width 5 height 5
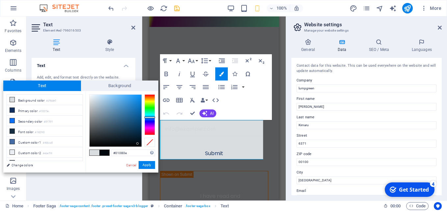
click at [138, 144] on div at bounding box center [116, 121] width 52 height 52
click at [44, 132] on small "#182f43" at bounding box center [40, 132] width 10 height 5
click at [134, 144] on div at bounding box center [116, 121] width 52 height 52
click at [139, 144] on div at bounding box center [116, 121] width 52 height 52
click at [147, 168] on button "Apply" at bounding box center [147, 165] width 16 height 8
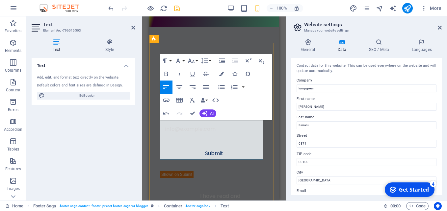
click at [222, 73] on icon "button" at bounding box center [221, 74] width 5 height 5
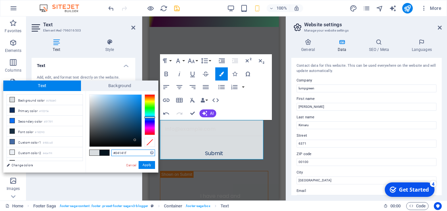
click at [135, 140] on div at bounding box center [116, 121] width 52 height 52
click at [147, 166] on button "Apply" at bounding box center [147, 165] width 16 height 8
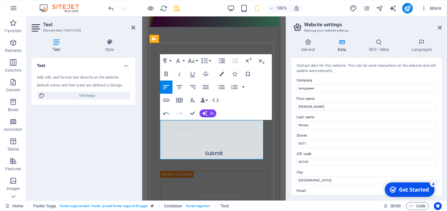
click at [219, 75] on icon "button" at bounding box center [221, 74] width 5 height 5
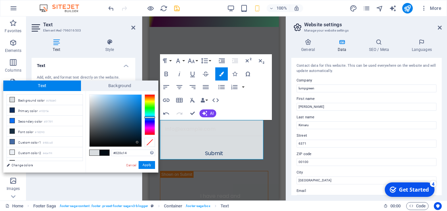
click at [137, 142] on div at bounding box center [116, 121] width 52 height 52
click at [150, 167] on button "Apply" at bounding box center [147, 165] width 16 height 8
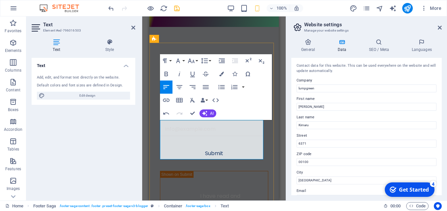
click at [175, 8] on icon "save" at bounding box center [177, 9] width 8 height 8
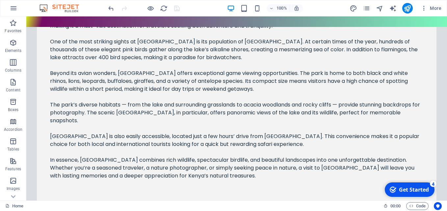
scroll to position [2385, 0]
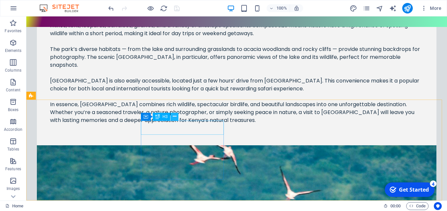
click at [173, 117] on icon at bounding box center [175, 116] width 4 height 7
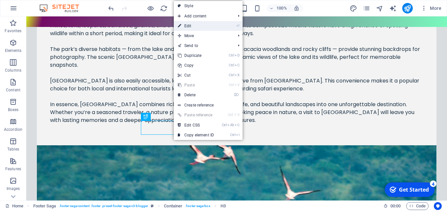
click at [195, 26] on link "⏎ Edit" at bounding box center [196, 26] width 44 height 10
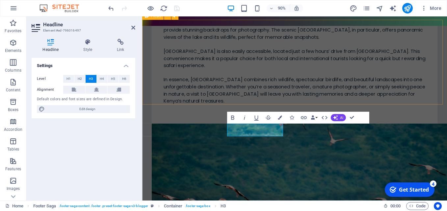
scroll to position [2544, 0]
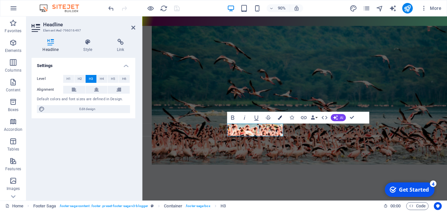
click at [281, 118] on icon "button" at bounding box center [280, 118] width 4 height 4
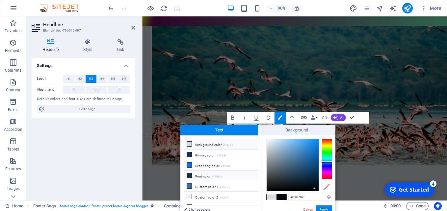
click at [215, 176] on small "#182f43" at bounding box center [217, 177] width 10 height 5
click at [320, 209] on button "Apply" at bounding box center [324, 210] width 16 height 8
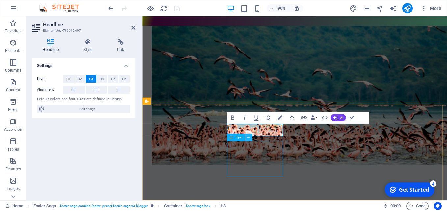
click at [247, 139] on icon at bounding box center [248, 137] width 3 height 6
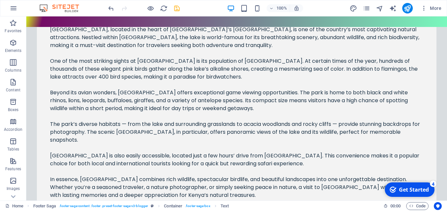
scroll to position [2385, 0]
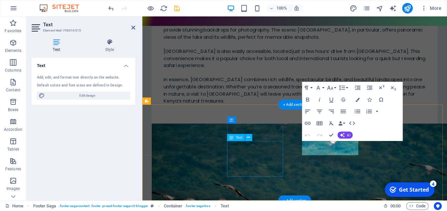
scroll to position [2544, 0]
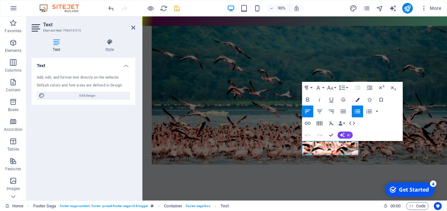
click at [357, 102] on icon "button" at bounding box center [357, 99] width 4 height 4
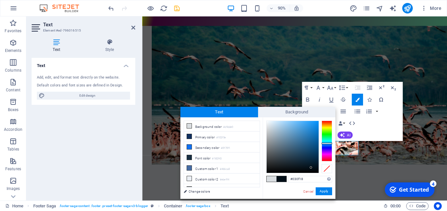
click at [311, 168] on div at bounding box center [293, 147] width 52 height 52
click at [328, 193] on button "Apply" at bounding box center [324, 192] width 16 height 8
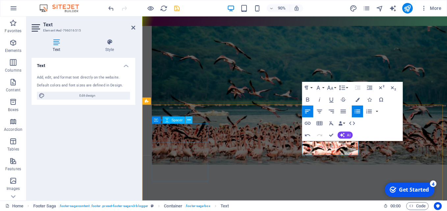
click at [190, 119] on icon at bounding box center [188, 120] width 3 height 6
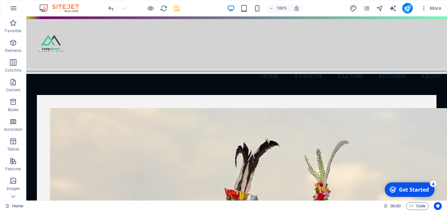
scroll to position [0, 0]
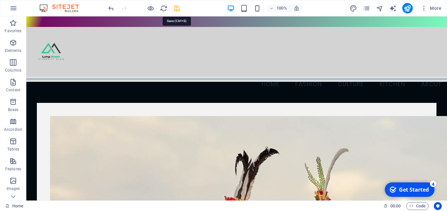
click at [176, 9] on icon "save" at bounding box center [177, 9] width 8 height 8
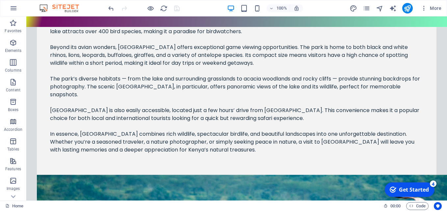
scroll to position [2385, 0]
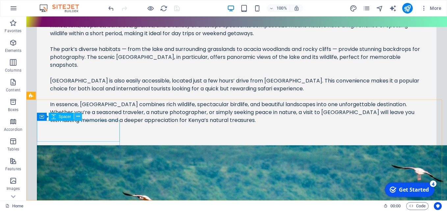
click at [79, 118] on icon at bounding box center [78, 116] width 4 height 7
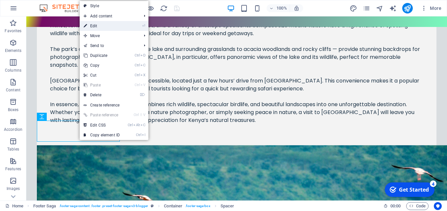
click at [104, 27] on link "⏎ Edit" at bounding box center [102, 26] width 44 height 10
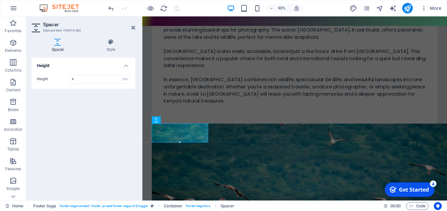
scroll to position [2544, 0]
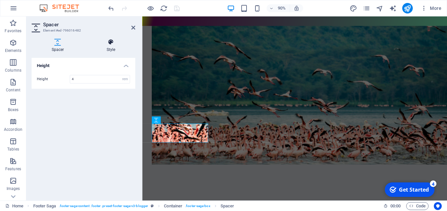
click at [112, 46] on h4 "Style" at bounding box center [111, 46] width 49 height 14
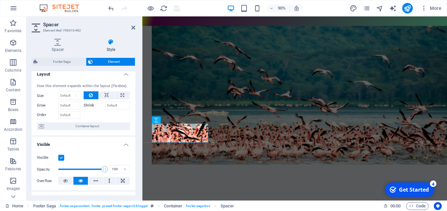
scroll to position [0, 0]
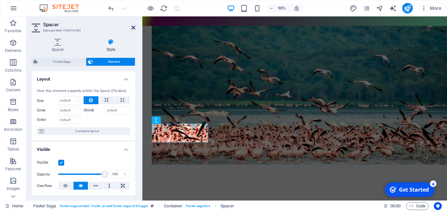
click at [132, 27] on icon at bounding box center [133, 27] width 4 height 5
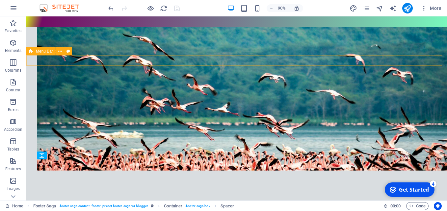
scroll to position [2346, 0]
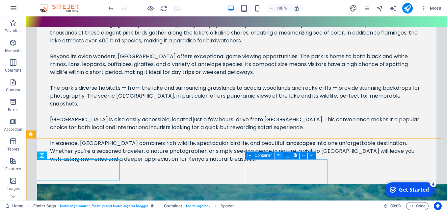
click at [277, 156] on icon at bounding box center [279, 155] width 4 height 7
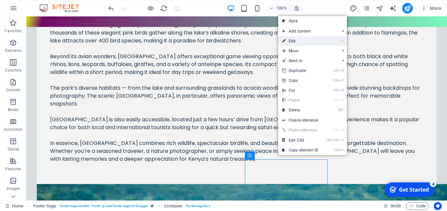
click at [291, 43] on link "⏎ Edit" at bounding box center [300, 41] width 44 height 10
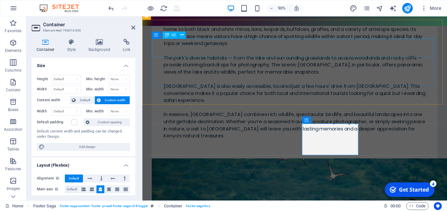
scroll to position [2544, 0]
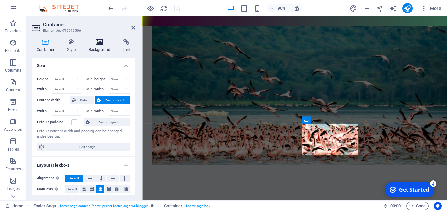
click at [101, 50] on h4 "Background" at bounding box center [101, 46] width 35 height 14
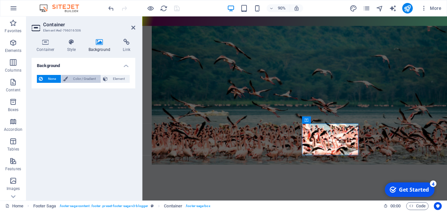
click at [89, 80] on span "Color / Gradient" at bounding box center [84, 79] width 29 height 8
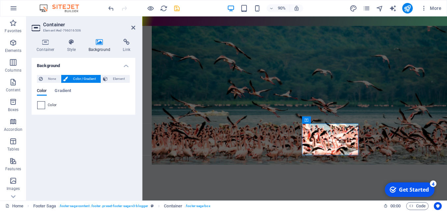
click at [42, 105] on span at bounding box center [41, 105] width 7 height 7
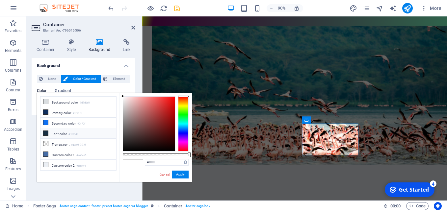
click at [62, 132] on li "Font color #182f43" at bounding box center [78, 133] width 76 height 11
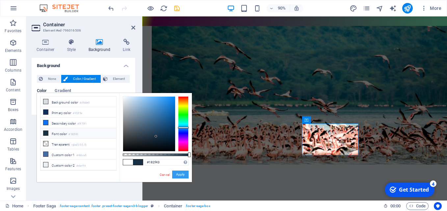
click at [183, 174] on button "Apply" at bounding box center [180, 175] width 16 height 8
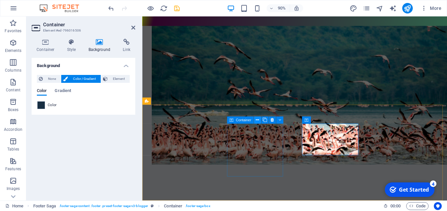
click at [258, 121] on icon at bounding box center [257, 120] width 3 height 6
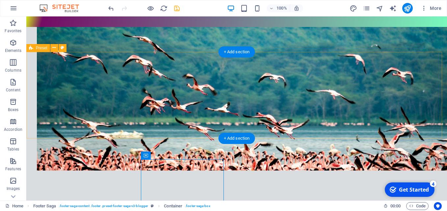
scroll to position [2346, 0]
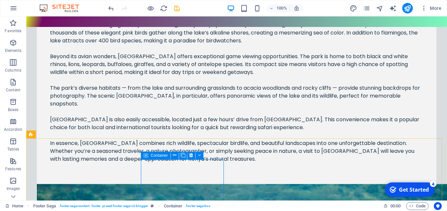
click at [153, 156] on span "Container" at bounding box center [159, 156] width 17 height 4
click at [176, 155] on icon at bounding box center [175, 155] width 4 height 7
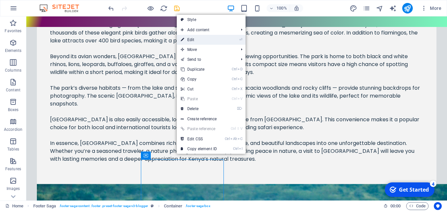
click at [196, 40] on link "⏎ Edit" at bounding box center [199, 40] width 44 height 10
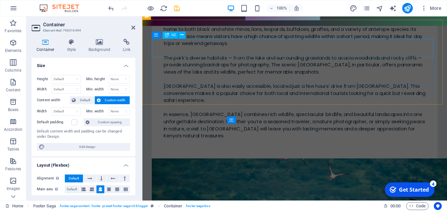
scroll to position [2544, 0]
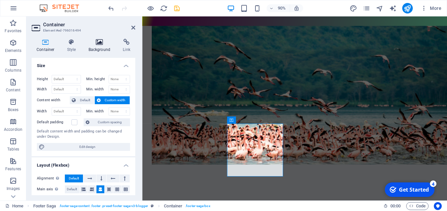
click at [102, 47] on h4 "Background" at bounding box center [101, 46] width 35 height 14
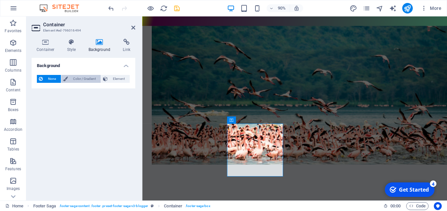
click at [86, 79] on span "Color / Gradient" at bounding box center [84, 79] width 29 height 8
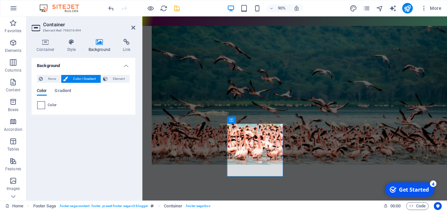
click at [41, 103] on span at bounding box center [41, 105] width 7 height 7
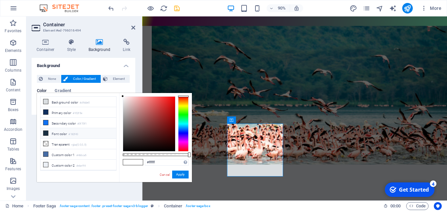
click at [62, 133] on li "Font color #182f43" at bounding box center [78, 133] width 76 height 11
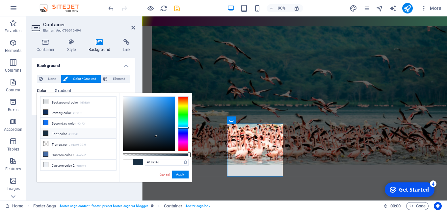
click at [73, 133] on small "#182f43" at bounding box center [73, 134] width 10 height 5
click at [74, 102] on li "Background color #d9dde0" at bounding box center [78, 102] width 76 height 11
click at [166, 146] on div at bounding box center [149, 124] width 52 height 55
click at [87, 124] on small "#0f70f1" at bounding box center [81, 124] width 9 height 5
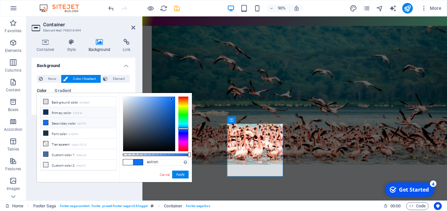
click at [70, 114] on li "Primary color #102f5e" at bounding box center [78, 112] width 76 height 11
click at [185, 176] on button "Apply" at bounding box center [180, 175] width 16 height 8
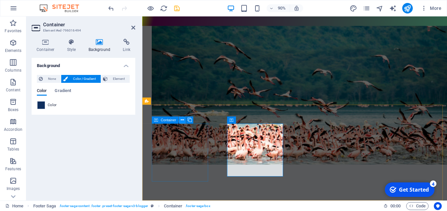
click at [181, 121] on icon at bounding box center [182, 120] width 3 height 6
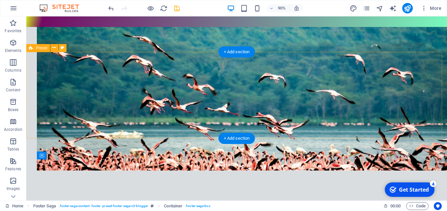
scroll to position [2346, 0]
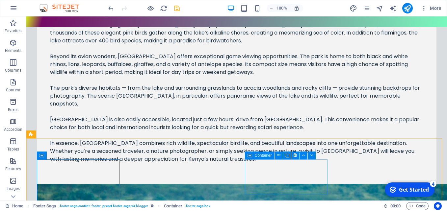
click at [250, 156] on icon at bounding box center [249, 156] width 5 height 8
click at [278, 157] on icon at bounding box center [279, 155] width 4 height 7
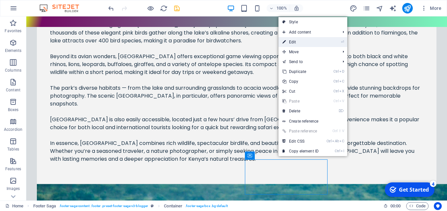
click at [296, 42] on link "⏎ Edit" at bounding box center [300, 42] width 44 height 10
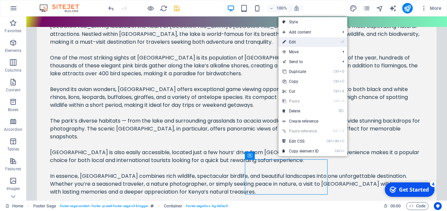
scroll to position [2544, 0]
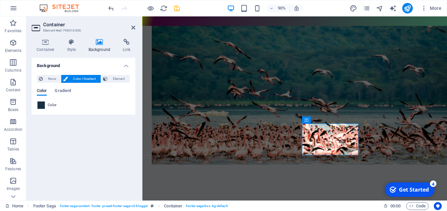
click at [99, 46] on h4 "Background" at bounding box center [101, 46] width 35 height 14
click at [85, 80] on span "Color / Gradient" at bounding box center [84, 79] width 29 height 8
click at [39, 108] on span at bounding box center [41, 105] width 7 height 7
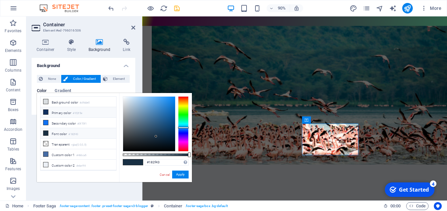
click at [60, 114] on li "Primary color #102f5e" at bounding box center [78, 112] width 76 height 11
click at [61, 134] on li "Font color #182f43" at bounding box center [78, 133] width 76 height 11
click at [68, 123] on li "Secondary color #0f70f1" at bounding box center [78, 123] width 76 height 11
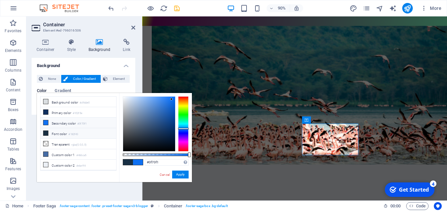
click at [68, 131] on li "Font color #182f43" at bounding box center [78, 133] width 76 height 11
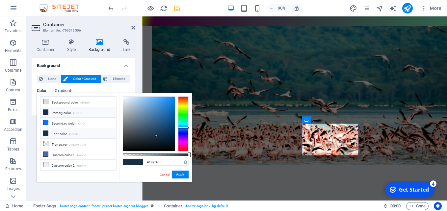
click at [71, 115] on li "Primary color #102f5e" at bounding box center [78, 112] width 76 height 11
click at [70, 134] on small "#182f43" at bounding box center [73, 134] width 10 height 5
click at [178, 174] on button "Apply" at bounding box center [180, 175] width 16 height 8
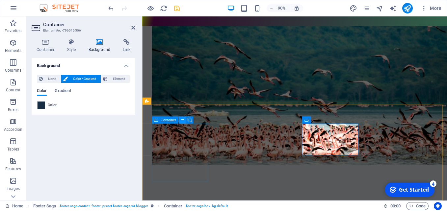
click at [181, 119] on icon at bounding box center [182, 120] width 3 height 6
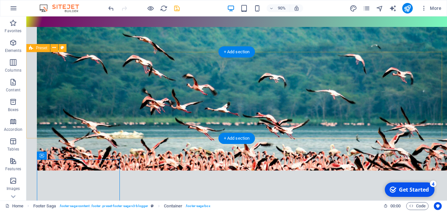
scroll to position [2346, 0]
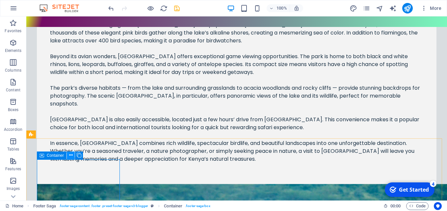
click at [71, 155] on icon at bounding box center [71, 155] width 4 height 7
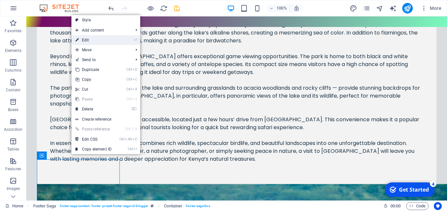
click at [97, 40] on link "⏎ Edit" at bounding box center [93, 40] width 44 height 10
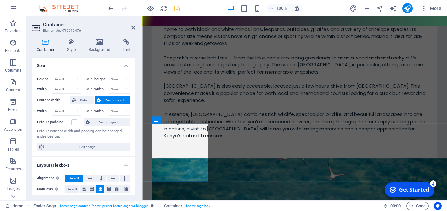
scroll to position [2544, 0]
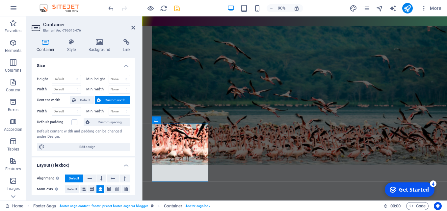
click at [97, 40] on icon at bounding box center [100, 42] width 32 height 7
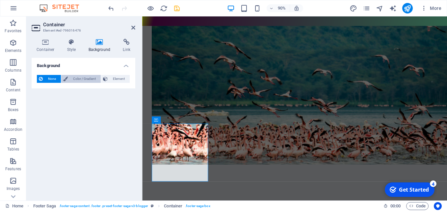
click at [83, 79] on span "Color / Gradient" at bounding box center [84, 79] width 29 height 8
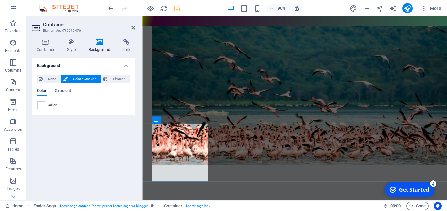
click at [37, 104] on div "Color" at bounding box center [83, 105] width 93 height 9
click at [40, 105] on span at bounding box center [41, 105] width 7 height 7
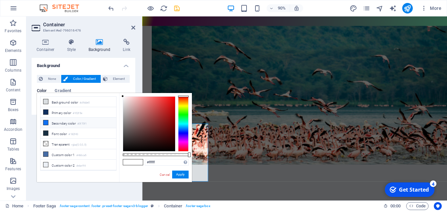
click at [60, 122] on li "Secondary color #0f70f1" at bounding box center [78, 123] width 76 height 11
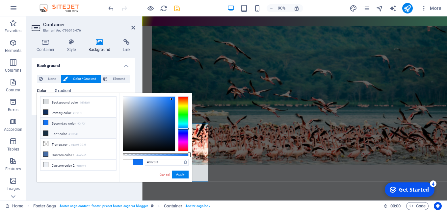
click at [61, 132] on li "Font color #182f43" at bounding box center [78, 133] width 76 height 11
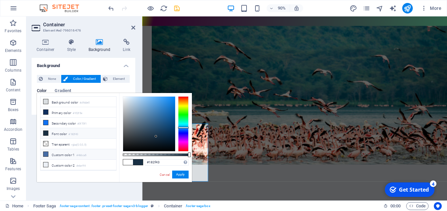
click at [64, 151] on li "Custom color 1 #466ca5" at bounding box center [78, 154] width 76 height 11
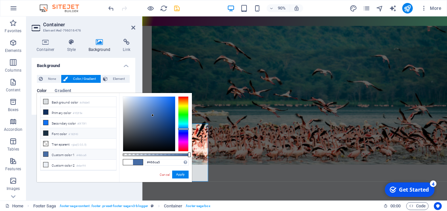
click at [66, 131] on li "Font color #182f43" at bounding box center [78, 133] width 76 height 11
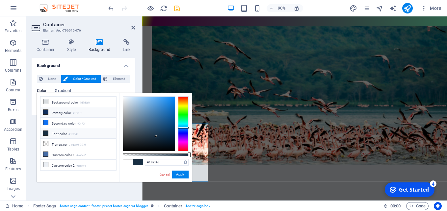
click at [69, 111] on li "Primary color #102f5e" at bounding box center [78, 112] width 76 height 11
click at [64, 134] on li "Font color #182f43" at bounding box center [78, 133] width 76 height 11
click at [165, 176] on link "Cancel" at bounding box center [165, 174] width 12 height 5
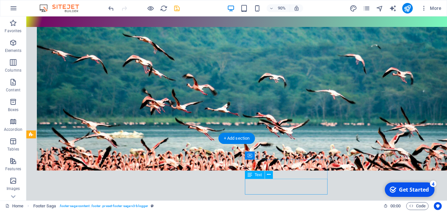
scroll to position [2346, 0]
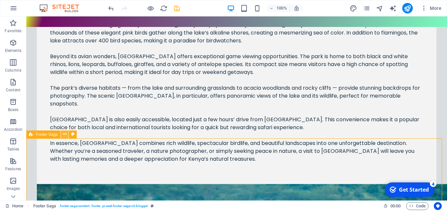
click at [64, 135] on icon at bounding box center [65, 134] width 4 height 7
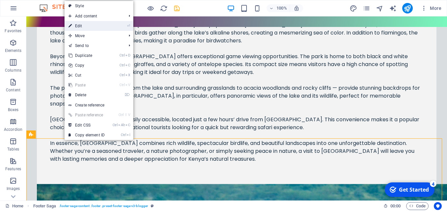
click at [80, 26] on link "⏎ Edit" at bounding box center [87, 26] width 44 height 10
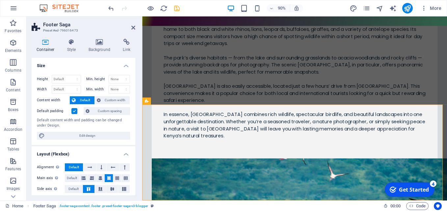
scroll to position [2544, 0]
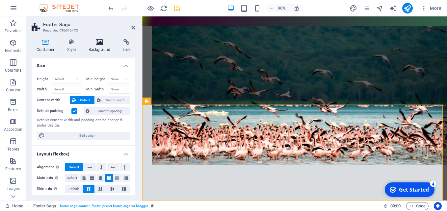
click at [99, 43] on icon at bounding box center [100, 42] width 32 height 7
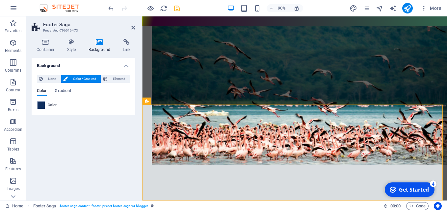
click at [55, 106] on span "Color" at bounding box center [52, 105] width 9 height 5
click at [43, 105] on span at bounding box center [41, 105] width 7 height 7
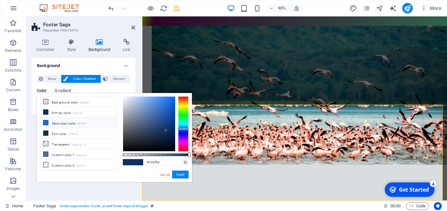
click at [67, 124] on li "Secondary color #0f70f1" at bounding box center [78, 123] width 76 height 11
click at [65, 133] on li "Font color #182f43" at bounding box center [78, 133] width 76 height 11
click at [62, 153] on li "Custom color 1 #466ca5" at bounding box center [78, 154] width 76 height 11
click at [63, 122] on li "Secondary color #0f70f1" at bounding box center [78, 123] width 76 height 11
click at [66, 109] on li "Primary color #102f5e" at bounding box center [78, 112] width 76 height 11
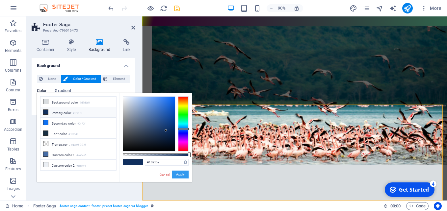
click at [179, 175] on button "Apply" at bounding box center [180, 175] width 16 height 8
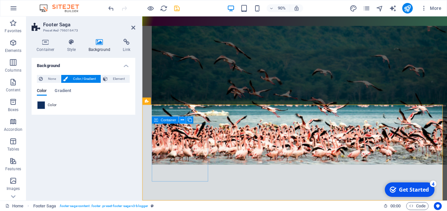
click at [182, 122] on icon at bounding box center [182, 120] width 3 height 6
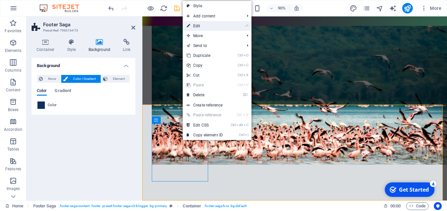
click at [200, 26] on link "⏎ Edit" at bounding box center [205, 26] width 44 height 10
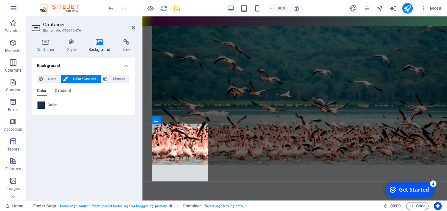
click at [50, 105] on span "Color" at bounding box center [52, 105] width 9 height 5
click at [42, 105] on span at bounding box center [41, 105] width 7 height 7
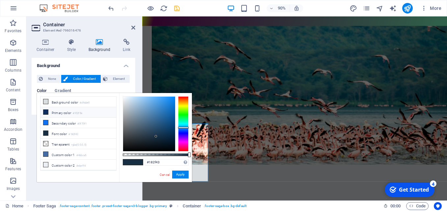
click at [68, 114] on li "Primary color #102f5e" at bounding box center [78, 112] width 76 height 11
click at [79, 122] on li "Secondary color #0f70f1" at bounding box center [78, 123] width 76 height 11
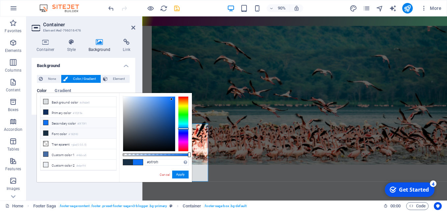
click at [68, 133] on li "Font color #182f43" at bounding box center [78, 133] width 76 height 11
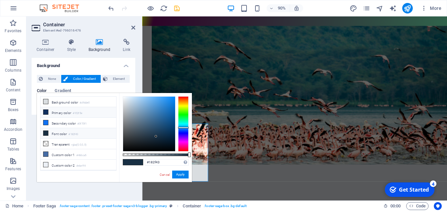
click at [69, 113] on li "Primary color #102f5e" at bounding box center [78, 112] width 76 height 11
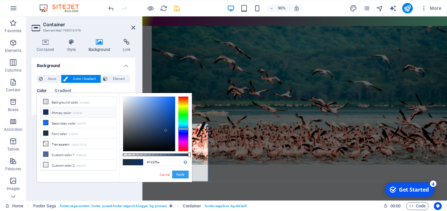
click at [180, 175] on button "Apply" at bounding box center [180, 175] width 16 height 8
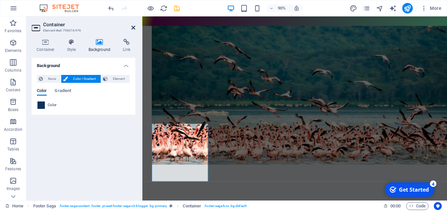
click at [133, 29] on icon at bounding box center [133, 27] width 4 height 5
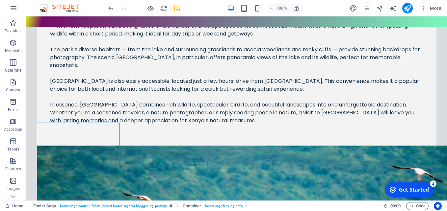
scroll to position [2385, 0]
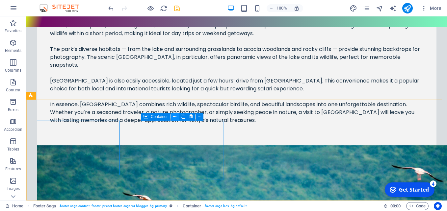
click at [172, 115] on button at bounding box center [175, 117] width 8 height 8
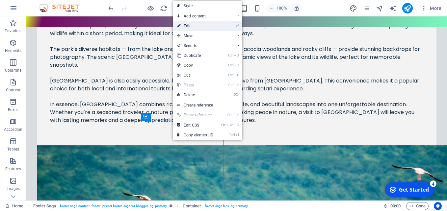
click at [198, 27] on link "⏎ Edit" at bounding box center [195, 26] width 44 height 10
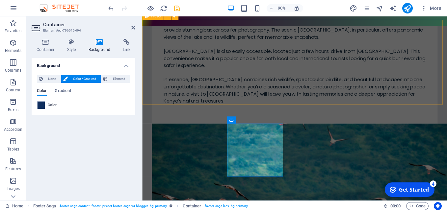
scroll to position [2544, 0]
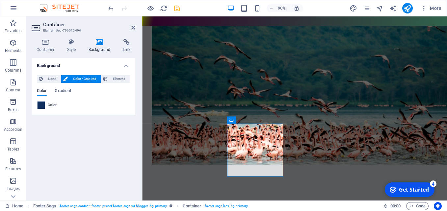
click at [50, 105] on span "Color" at bounding box center [52, 105] width 9 height 5
click at [42, 105] on span at bounding box center [41, 105] width 7 height 7
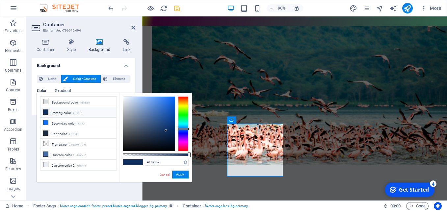
click at [62, 112] on li "Primary color #102f5e" at bounding box center [78, 112] width 76 height 11
click at [57, 112] on li "Primary color #102f5e" at bounding box center [78, 112] width 76 height 11
click at [95, 111] on li "Primary color #102f5e" at bounding box center [78, 112] width 76 height 11
click at [181, 176] on button "Apply" at bounding box center [180, 175] width 16 height 8
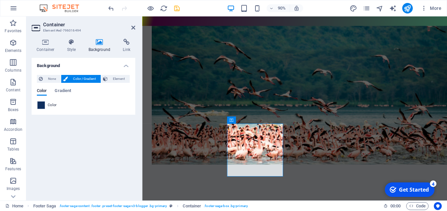
click at [51, 105] on span "Color" at bounding box center [52, 105] width 9 height 5
click at [40, 105] on span at bounding box center [41, 105] width 7 height 7
click at [0, 0] on ul "Background color #d9dde0 Primary color #102f5e Secondary color #0f70f1 Font col…" at bounding box center [0, 0] width 0 height 0
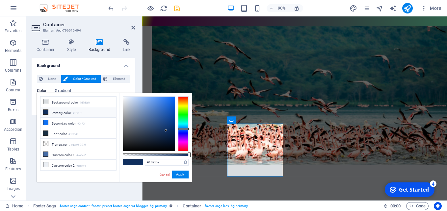
click at [59, 113] on li "Primary color #102f5e" at bounding box center [78, 112] width 76 height 11
click at [177, 175] on button "Apply" at bounding box center [180, 175] width 16 height 8
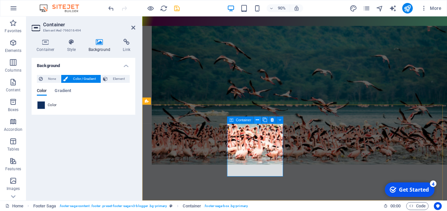
click at [258, 120] on icon at bounding box center [257, 120] width 3 height 6
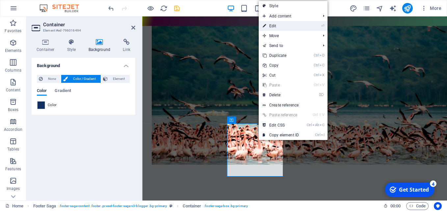
click at [279, 25] on link "⏎ Edit" at bounding box center [281, 26] width 44 height 10
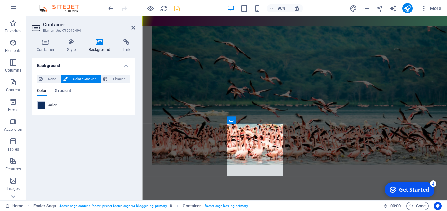
click at [81, 79] on span "Color / Gradient" at bounding box center [84, 79] width 29 height 8
click at [49, 104] on span "Color" at bounding box center [52, 105] width 9 height 5
click at [40, 105] on span at bounding box center [41, 105] width 7 height 7
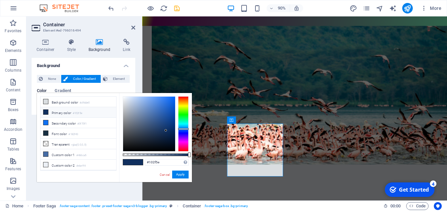
click at [65, 114] on li "Primary color #102f5e" at bounding box center [78, 112] width 76 height 11
click at [138, 162] on span at bounding box center [138, 163] width 10 height 6
click at [68, 121] on li "Secondary color #0f70f1" at bounding box center [78, 123] width 76 height 11
click at [66, 115] on li "Primary color #102f5e" at bounding box center [78, 112] width 76 height 11
click at [178, 174] on button "Apply" at bounding box center [180, 175] width 16 height 8
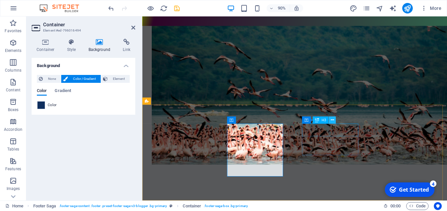
click at [333, 119] on icon at bounding box center [331, 120] width 3 height 6
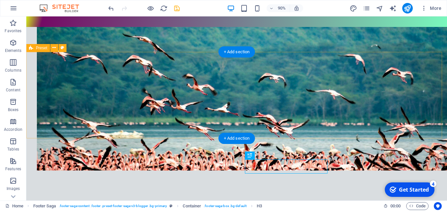
scroll to position [2346, 0]
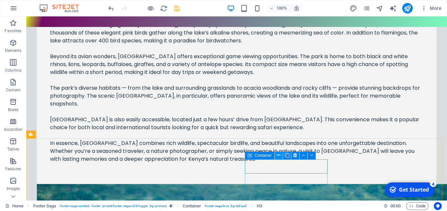
click at [281, 157] on button at bounding box center [279, 156] width 8 height 8
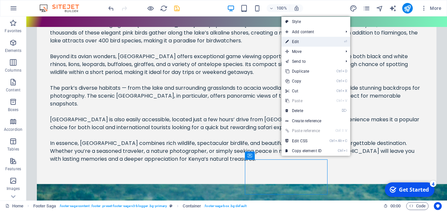
click at [299, 41] on link "⏎ Edit" at bounding box center [303, 42] width 44 height 10
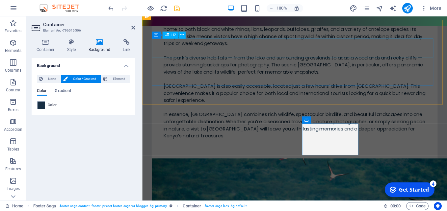
scroll to position [2544, 0]
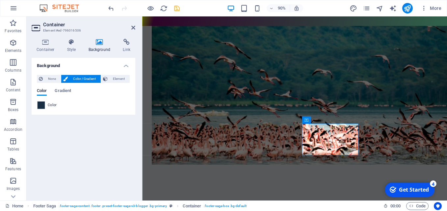
click at [53, 104] on span "Color" at bounding box center [52, 105] width 9 height 5
click at [41, 106] on span at bounding box center [41, 105] width 7 height 7
click at [0, 0] on li "Background color #d9dde0" at bounding box center [0, 0] width 0 height 0
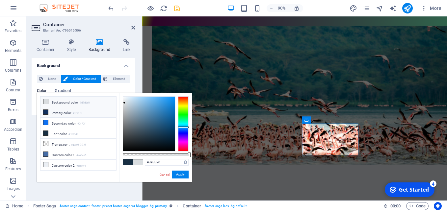
click at [58, 111] on li "Primary color #102f5e" at bounding box center [78, 112] width 76 height 11
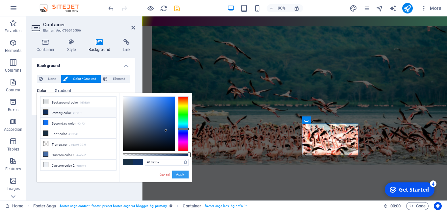
click at [177, 175] on button "Apply" at bounding box center [180, 175] width 16 height 8
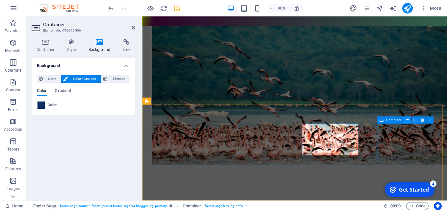
click at [406, 122] on icon at bounding box center [407, 120] width 3 height 6
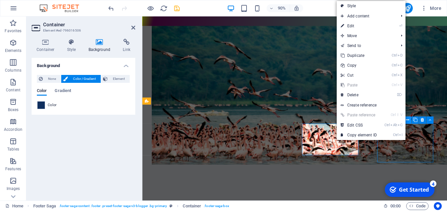
scroll to position [2346, 0]
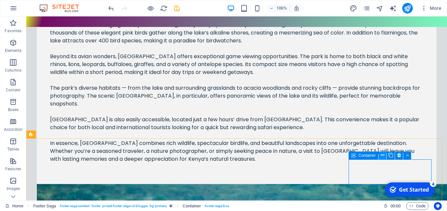
click at [382, 155] on icon at bounding box center [383, 155] width 4 height 7
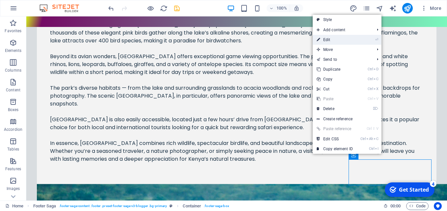
click at [331, 39] on link "⏎ Edit" at bounding box center [335, 40] width 44 height 10
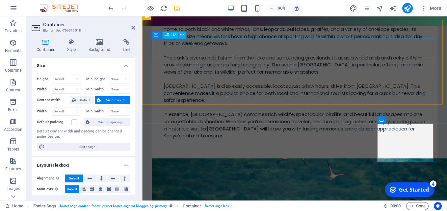
scroll to position [2544, 0]
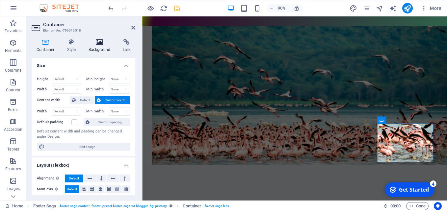
click at [99, 46] on h4 "Background" at bounding box center [101, 46] width 35 height 14
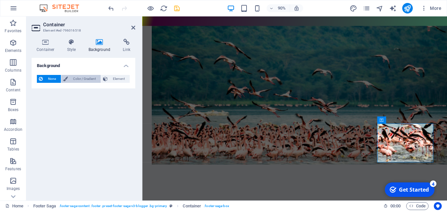
click at [79, 80] on span "Color / Gradient" at bounding box center [84, 79] width 29 height 8
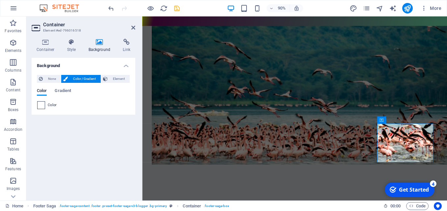
click at [41, 106] on span at bounding box center [41, 105] width 7 height 7
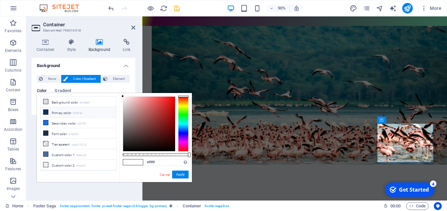
click at [66, 113] on li "Primary color #102f5e" at bounding box center [78, 112] width 76 height 11
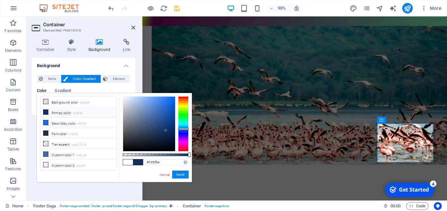
click at [64, 113] on li "Primary color #102f5e" at bounding box center [78, 112] width 76 height 11
click at [140, 163] on span at bounding box center [138, 163] width 10 height 6
click at [164, 129] on div at bounding box center [149, 124] width 52 height 55
click at [64, 113] on li "Primary color #102f5e" at bounding box center [78, 112] width 76 height 11
click at [64, 122] on li "Secondary color #0f70f1" at bounding box center [78, 123] width 76 height 11
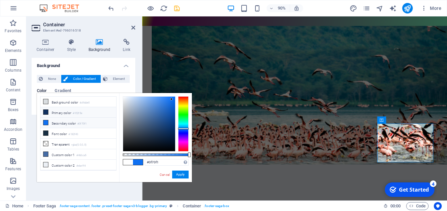
click at [69, 113] on li "Primary color #102f5e" at bounding box center [78, 112] width 76 height 11
click at [182, 177] on button "Apply" at bounding box center [180, 175] width 16 height 8
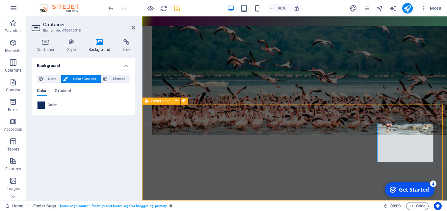
scroll to position [2346, 0]
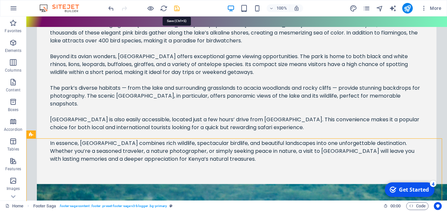
click at [176, 9] on icon "save" at bounding box center [177, 9] width 8 height 8
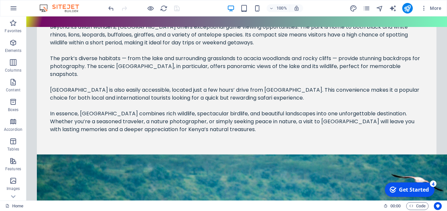
scroll to position [2385, 0]
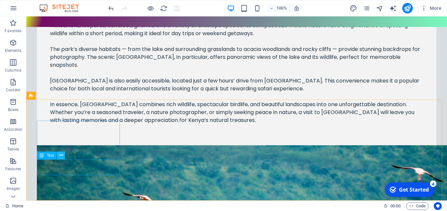
click at [61, 156] on icon at bounding box center [61, 155] width 4 height 7
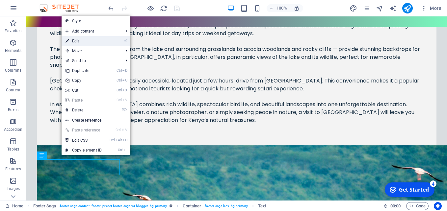
click at [76, 41] on link "⏎ Edit" at bounding box center [84, 41] width 44 height 10
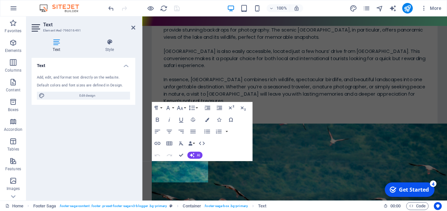
scroll to position [2551, 0]
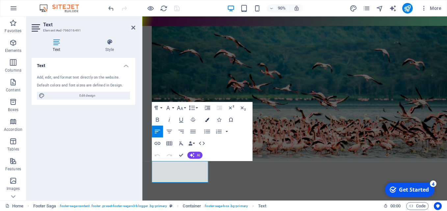
click at [207, 118] on icon "button" at bounding box center [207, 120] width 4 height 4
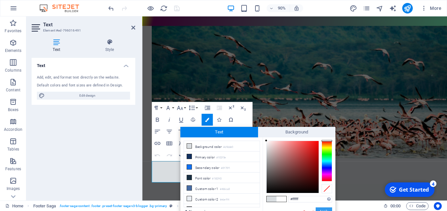
click at [324, 209] on button "Apply" at bounding box center [324, 212] width 16 height 8
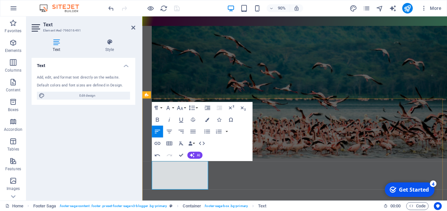
drag, startPoint x: 203, startPoint y: 203, endPoint x: 143, endPoint y: 173, distance: 67.1
click at [209, 119] on icon "button" at bounding box center [207, 120] width 4 height 4
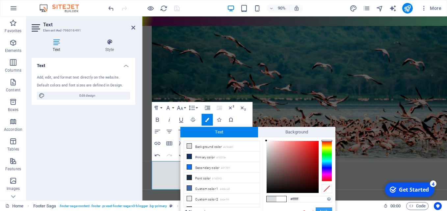
click at [323, 208] on button "Apply" at bounding box center [324, 212] width 16 height 8
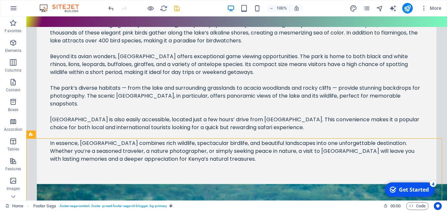
scroll to position [2385, 0]
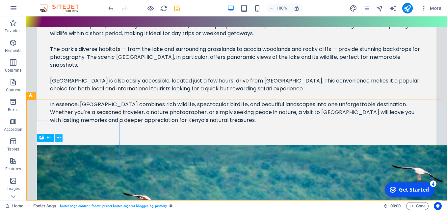
click at [58, 141] on icon at bounding box center [59, 137] width 4 height 7
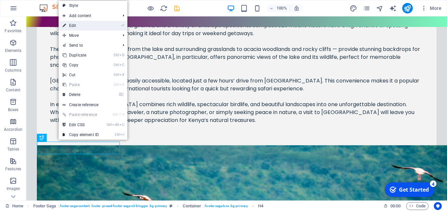
click at [78, 23] on link "⏎ Edit" at bounding box center [81, 26] width 44 height 10
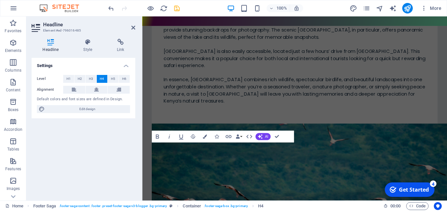
scroll to position [2544, 0]
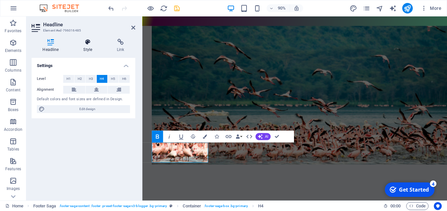
click at [90, 47] on h4 "Style" at bounding box center [89, 46] width 34 height 14
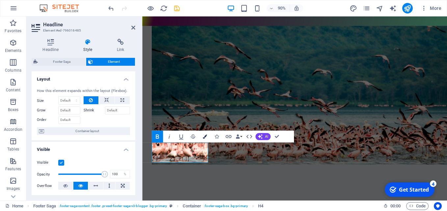
click at [207, 137] on button "Colors" at bounding box center [204, 137] width 11 height 12
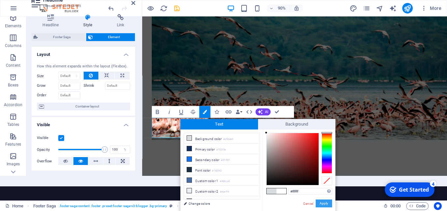
click at [330, 204] on button "Apply" at bounding box center [324, 204] width 16 height 8
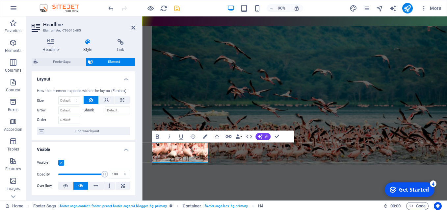
scroll to position [0, 0]
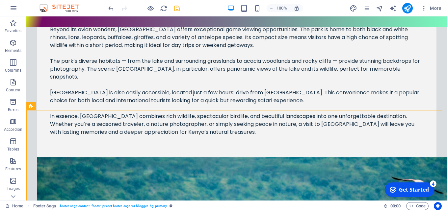
scroll to position [2385, 0]
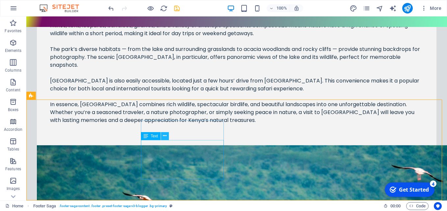
click at [164, 137] on icon at bounding box center [165, 136] width 4 height 7
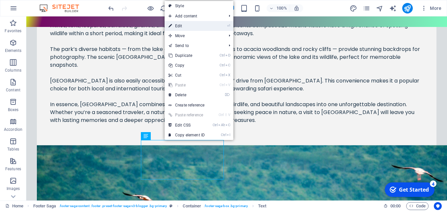
click at [176, 26] on link "⏎ Edit" at bounding box center [187, 26] width 44 height 10
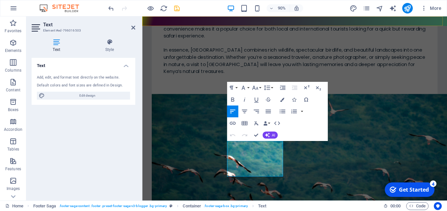
scroll to position [2544, 0]
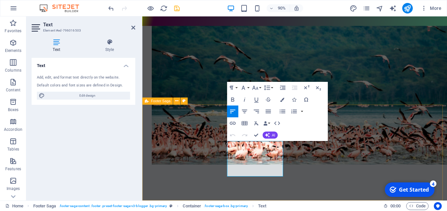
drag, startPoint x: 272, startPoint y: 189, endPoint x: 224, endPoint y: 149, distance: 62.4
click at [282, 100] on icon "button" at bounding box center [282, 99] width 4 height 4
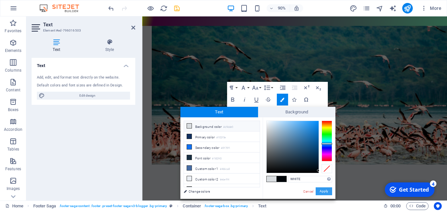
click at [325, 194] on button "Apply" at bounding box center [324, 192] width 16 height 8
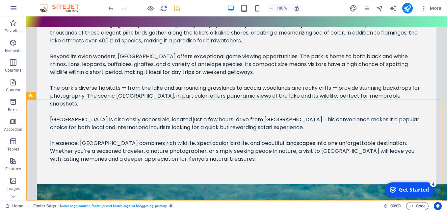
scroll to position [2385, 0]
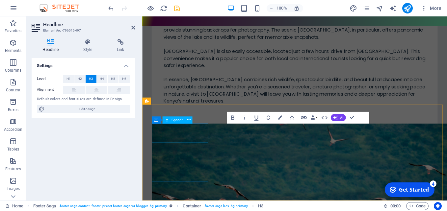
scroll to position [2544, 0]
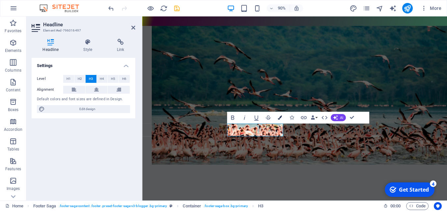
click at [280, 116] on icon "button" at bounding box center [280, 118] width 4 height 4
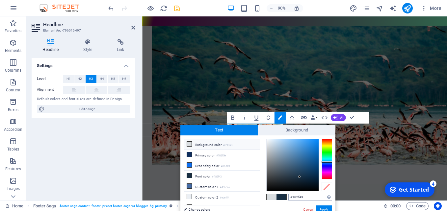
click at [312, 198] on input "#182f43" at bounding box center [310, 197] width 44 height 7
click at [326, 208] on button "Apply" at bounding box center [324, 210] width 16 height 8
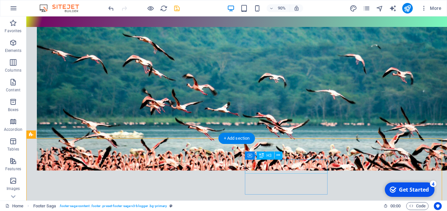
scroll to position [2346, 0]
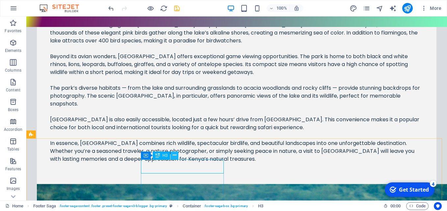
click at [173, 157] on icon at bounding box center [175, 155] width 4 height 7
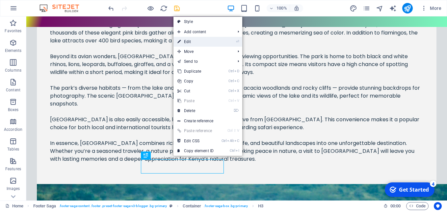
click at [191, 42] on link "⏎ Edit" at bounding box center [195, 42] width 44 height 10
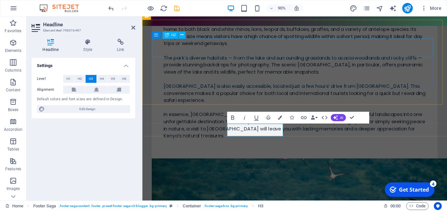
scroll to position [2544, 0]
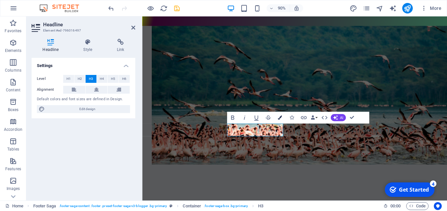
click at [280, 116] on icon "button" at bounding box center [280, 118] width 4 height 4
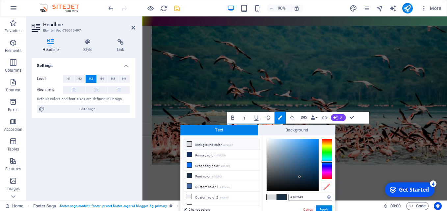
click at [298, 195] on input "#182f43" at bounding box center [310, 197] width 44 height 7
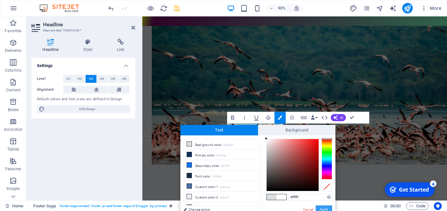
click at [322, 207] on button "Apply" at bounding box center [324, 210] width 16 height 8
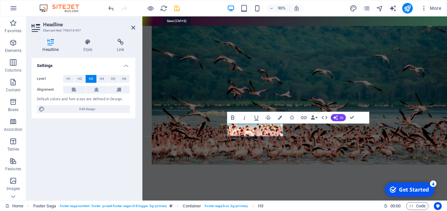
click at [177, 6] on icon "save" at bounding box center [177, 9] width 8 height 8
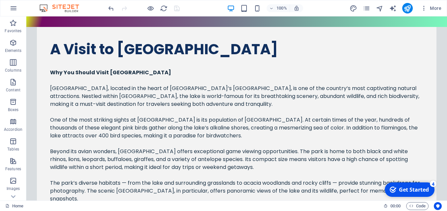
scroll to position [2266, 0]
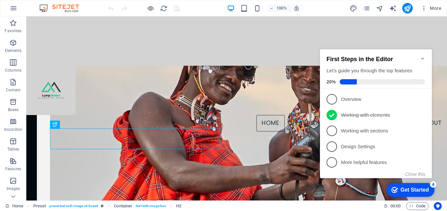
scroll to position [177, 0]
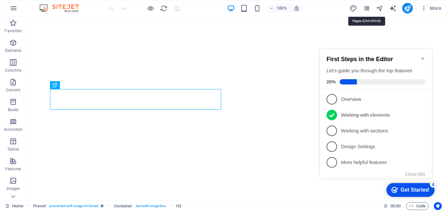
click at [365, 9] on icon "pages" at bounding box center [367, 9] width 8 height 8
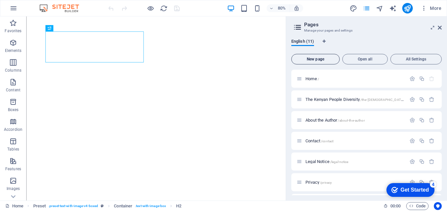
click at [317, 60] on span "New page" at bounding box center [315, 59] width 42 height 4
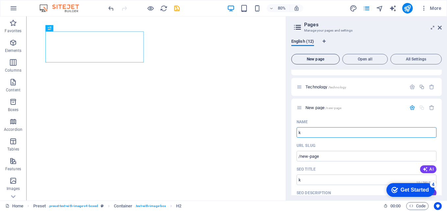
type input "k"
type input "/k"
type input "/"
type input "KITCHEN"
type input "/kitchen"
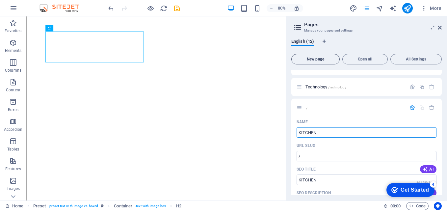
type input "KITCHEN"
click at [442, 133] on div "English (12) New page Open all All Settings Home / The Kenyan People Diversity …" at bounding box center [366, 117] width 161 height 167
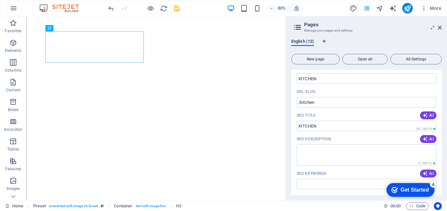
scroll to position [255, 0]
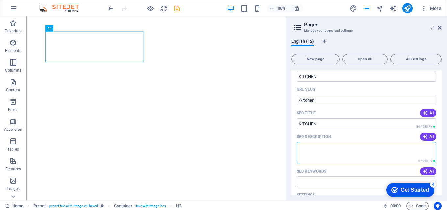
click at [324, 145] on textarea "SEO Description" at bounding box center [367, 152] width 140 height 21
click at [328, 149] on textarea "SEO Description" at bounding box center [367, 152] width 140 height 21
type textarea "A"
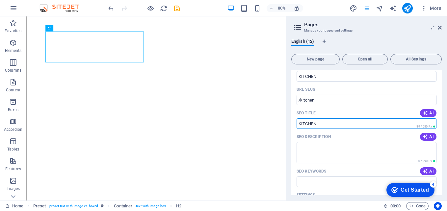
click at [308, 119] on input "KITCHEN" at bounding box center [367, 123] width 140 height 11
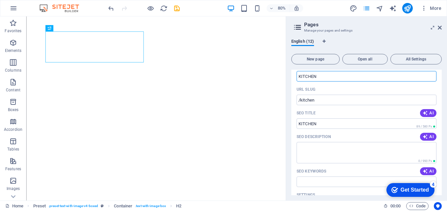
click at [309, 79] on input "KITCHEN" at bounding box center [367, 76] width 140 height 11
type input "All"
type input "/a"
type input "A"
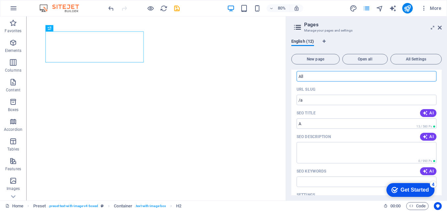
type input "All"
type input "/all"
type input "All"
type input "All Ab"
type input "/all-a"
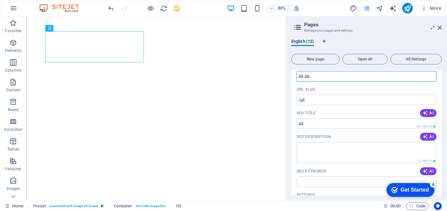
type input "All A"
type input "All About"
type input "/all-abou"
type input "All Abou"
type input "All About the"
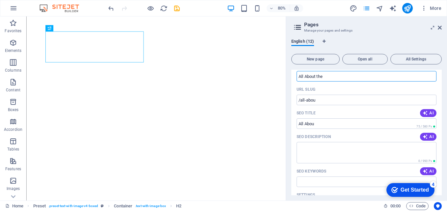
type input "/all-about-the"
type input "All About the"
type input "All About the Kitchen"
type input "/all-about-the-kitchen"
type input "All About the Kitchen"
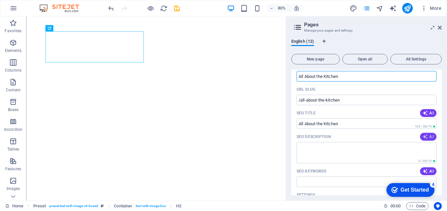
type input "All About the Kitchen"
click at [423, 135] on icon "button" at bounding box center [425, 136] width 5 height 5
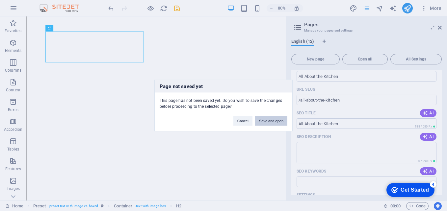
click at [265, 121] on button "Save and open" at bounding box center [271, 121] width 32 height 10
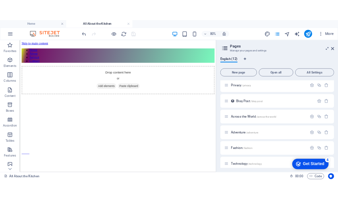
scroll to position [133, 0]
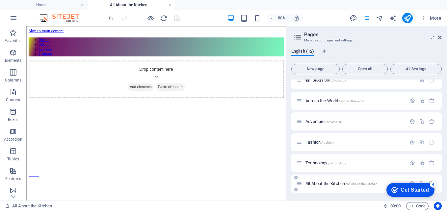
click at [354, 183] on span "/all-about-the-kitchen" at bounding box center [362, 184] width 32 height 4
click at [327, 185] on span "All About the Kitchen /all-about-the-kitchen" at bounding box center [341, 183] width 72 height 5
drag, startPoint x: 440, startPoint y: 147, endPoint x: 444, endPoint y: 160, distance: 13.5
click at [444, 160] on div "English (12) New page Open all All Settings Home / The Kenyan People Diversity …" at bounding box center [366, 121] width 161 height 157
click at [411, 181] on div "checkmark Get Started 4 First Steps in the Editor Let's guide you through the t…" at bounding box center [409, 190] width 56 height 20
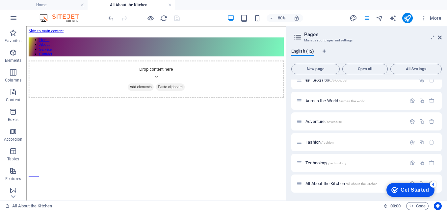
click at [411, 181] on div "checkmark Get Started 4 First Steps in the Editor Let's guide you through the t…" at bounding box center [409, 190] width 56 height 20
click at [411, 182] on div "checkmark Get Started 4 First Steps in the Editor Let's guide you through the t…" at bounding box center [409, 190] width 56 height 20
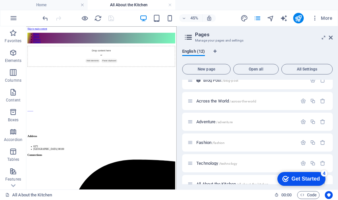
click at [283, 175] on icon "checkmark" at bounding box center [285, 178] width 7 height 7
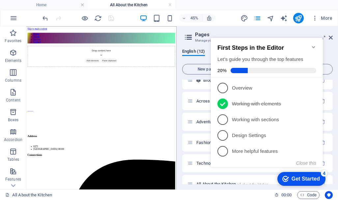
click at [311, 44] on icon "Minimize checklist" at bounding box center [313, 46] width 5 height 5
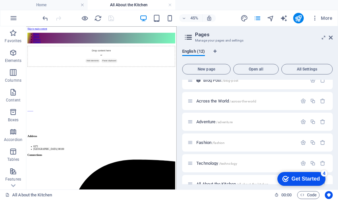
scroll to position [144, 0]
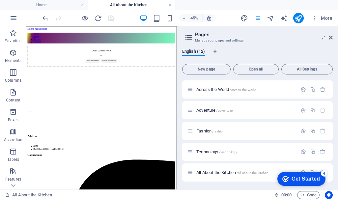
click at [301, 169] on div "checkmark Get Started 4 First Steps in the Editor Let's guide you through the t…" at bounding box center [300, 178] width 56 height 20
click at [191, 173] on icon at bounding box center [190, 172] width 6 height 6
click at [208, 169] on div "All About the Kitchen /all-about-the-kitchen" at bounding box center [242, 172] width 110 height 8
drag, startPoint x: 210, startPoint y: 172, endPoint x: 210, endPoint y: 137, distance: 34.6
click at [210, 137] on div "Home / The Kenyan People Diversity /the-kenyan-people-diversity About the Autho…" at bounding box center [257, 58] width 150 height 246
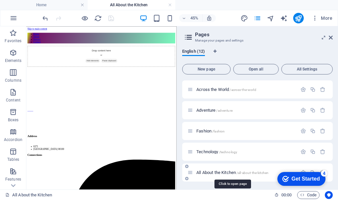
click at [214, 172] on span "All About the Kitchen /all-about-the-kitchen" at bounding box center [232, 172] width 72 height 5
click at [285, 177] on icon "checkmark" at bounding box center [285, 178] width 7 height 7
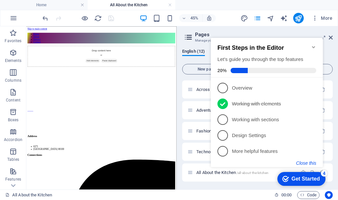
click at [306, 161] on button "Close this" at bounding box center [306, 162] width 20 height 5
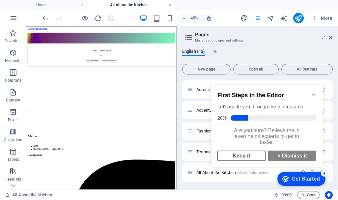
click at [243, 160] on link "Keep it" at bounding box center [241, 155] width 48 height 11
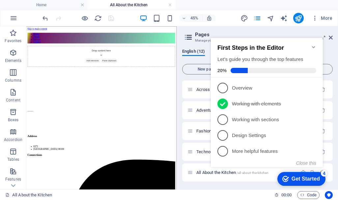
click at [313, 44] on icon "Minimize checklist" at bounding box center [313, 46] width 5 height 5
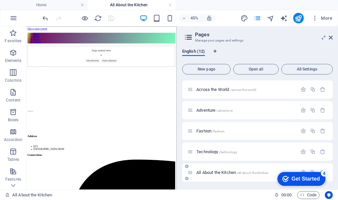
click at [189, 172] on icon at bounding box center [190, 172] width 6 height 6
click at [192, 173] on icon at bounding box center [190, 172] width 6 height 6
click at [317, 176] on div "Get Started" at bounding box center [305, 179] width 28 height 6
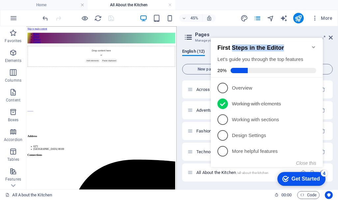
drag, startPoint x: 294, startPoint y: 42, endPoint x: 232, endPoint y: 40, distance: 62.2
click at [232, 40] on div "First Steps in the Editor Let's guide you through the top features 20%" at bounding box center [267, 57] width 112 height 39
drag, startPoint x: 232, startPoint y: 40, endPoint x: 200, endPoint y: 28, distance: 34.5
click at [208, 28] on html "checkmark Get Started 4 First Steps in the Editor Let's guide you through the t…" at bounding box center [268, 108] width 120 height 160
click at [301, 170] on div "checkmark Get Started 4 First Steps in the Editor Let's guide you through the t…" at bounding box center [268, 108] width 120 height 160
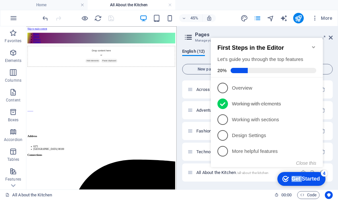
click at [301, 170] on div "checkmark Get Started 4 First Steps in the Editor Let's guide you through the t…" at bounding box center [268, 108] width 120 height 160
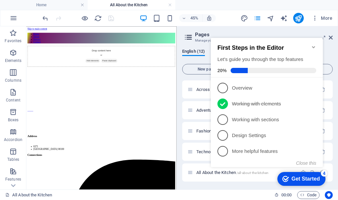
click at [301, 170] on div "checkmark Get Started 4 First Steps in the Editor Let's guide you through the t…" at bounding box center [268, 108] width 120 height 160
drag, startPoint x: 93, startPoint y: 142, endPoint x: 224, endPoint y: 193, distance: 140.4
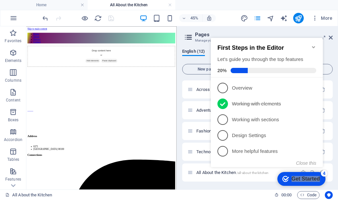
click at [224, 193] on div "All About the Kitchen" at bounding box center [137, 195] width 264 height 8
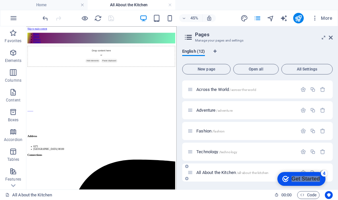
click at [247, 172] on span "/all-about-the-kitchen" at bounding box center [252, 173] width 32 height 4
click at [248, 172] on span "/all-about-the-kitchen" at bounding box center [252, 173] width 32 height 4
click at [302, 170] on div "checkmark Get Started 4 First Steps in the Editor Let's guide you through the t…" at bounding box center [300, 178] width 56 height 20
click at [239, 171] on span "/all-about-the-kitchen" at bounding box center [252, 173] width 32 height 4
